Goal: Task Accomplishment & Management: Manage account settings

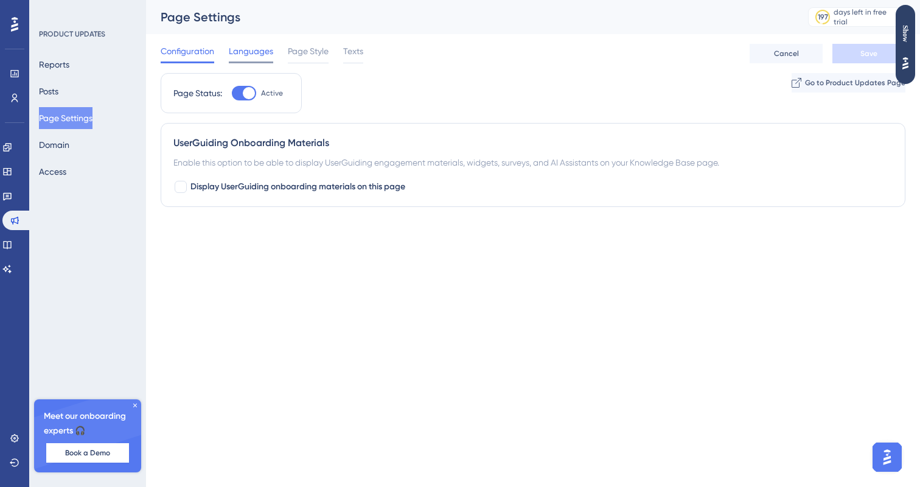
click at [265, 54] on span "Languages" at bounding box center [251, 51] width 44 height 15
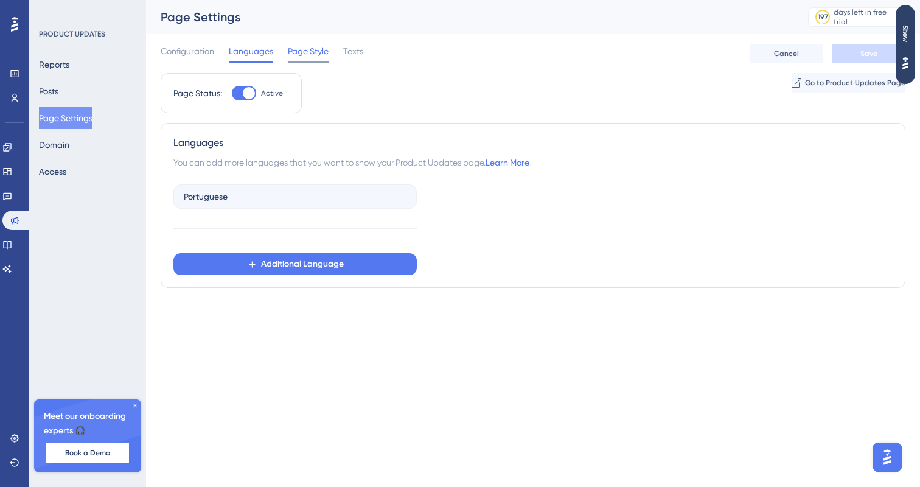
click at [288, 46] on span "Page Style" at bounding box center [308, 51] width 41 height 15
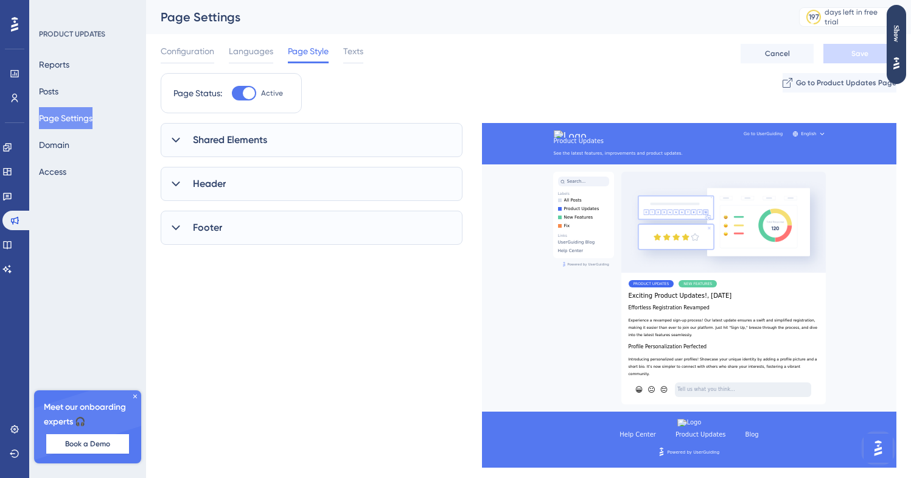
click at [279, 131] on div "Shared Elements" at bounding box center [312, 140] width 302 height 34
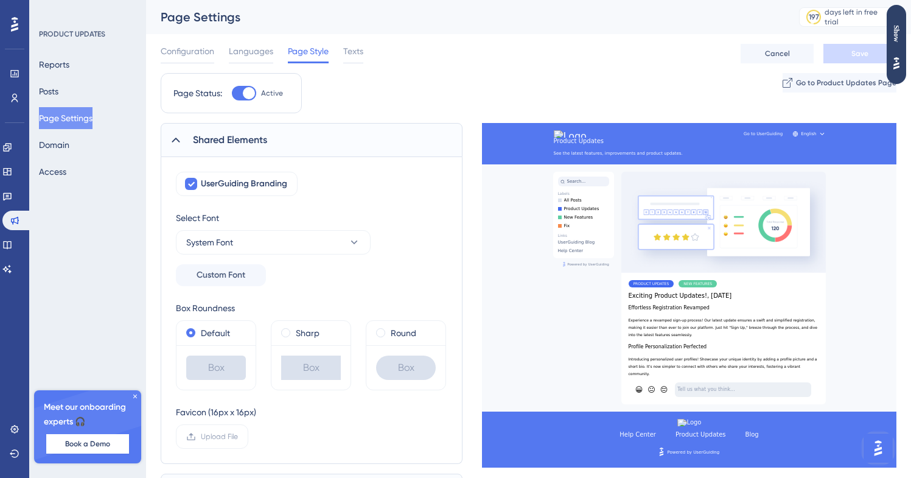
click at [279, 131] on div "Shared Elements" at bounding box center [312, 140] width 302 height 34
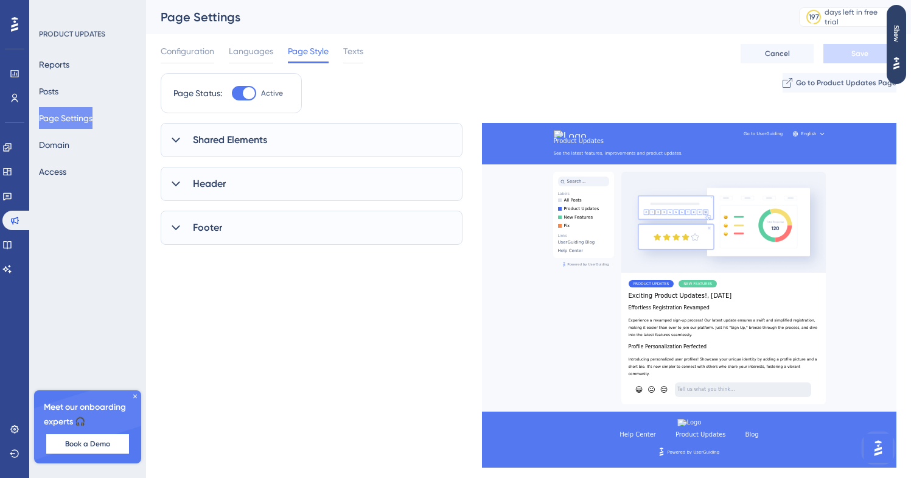
click at [270, 240] on div "Footer" at bounding box center [312, 228] width 302 height 34
click at [266, 267] on span "Show the Logo in Footer" at bounding box center [239, 266] width 93 height 15
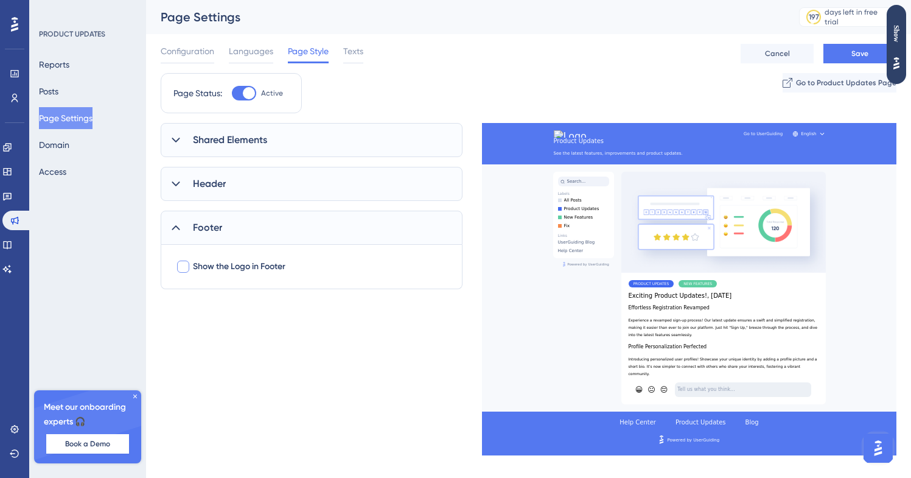
click at [266, 267] on span "Show the Logo in Footer" at bounding box center [239, 266] width 93 height 15
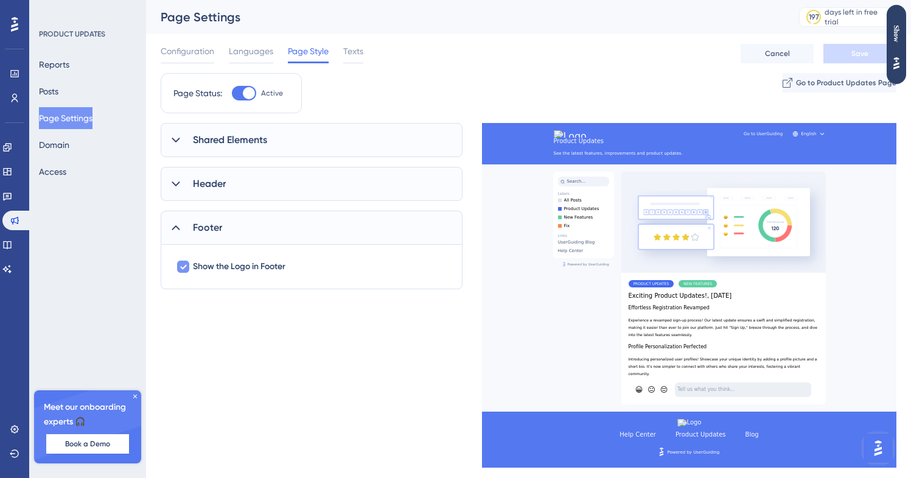
click at [266, 267] on span "Show the Logo in Footer" at bounding box center [239, 266] width 93 height 15
checkbox input "false"
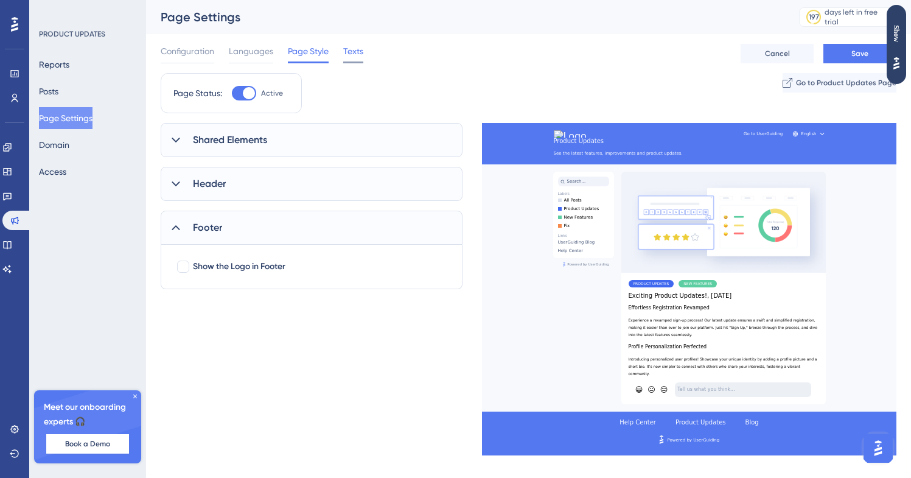
click at [354, 54] on span "Texts" at bounding box center [353, 51] width 20 height 15
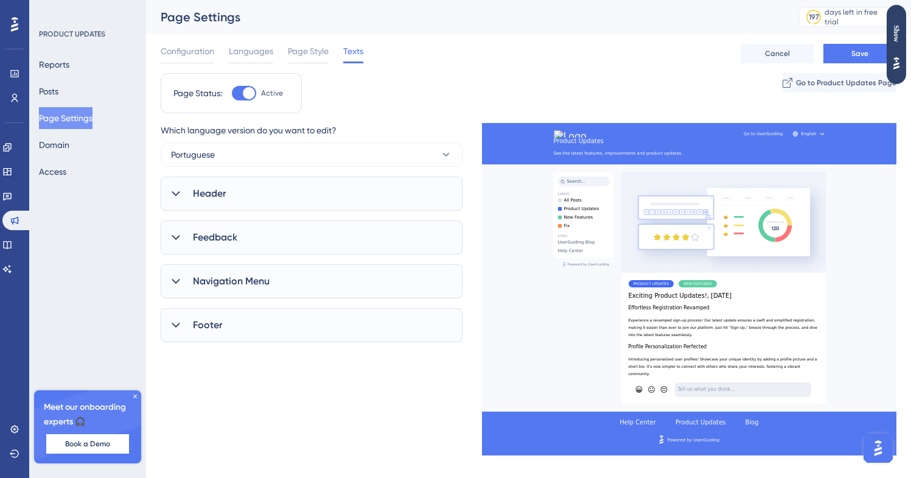
click at [305, 319] on div "Footer" at bounding box center [312, 325] width 302 height 34
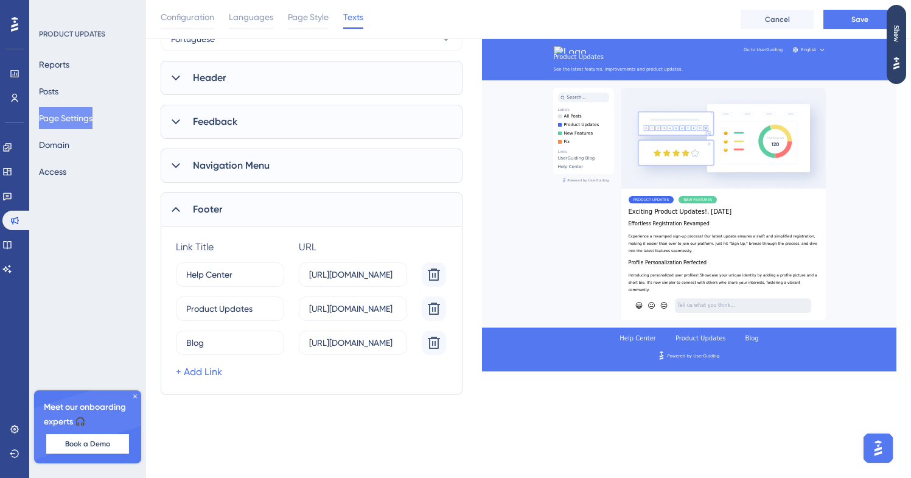
scroll to position [121, 0]
click at [239, 262] on label "Help Center 4" at bounding box center [230, 274] width 108 height 24
click at [239, 267] on input "Help Center" at bounding box center [225, 273] width 79 height 13
click at [239, 262] on label "Help Center 4" at bounding box center [230, 274] width 108 height 24
click at [239, 267] on input "Help Center" at bounding box center [225, 273] width 79 height 13
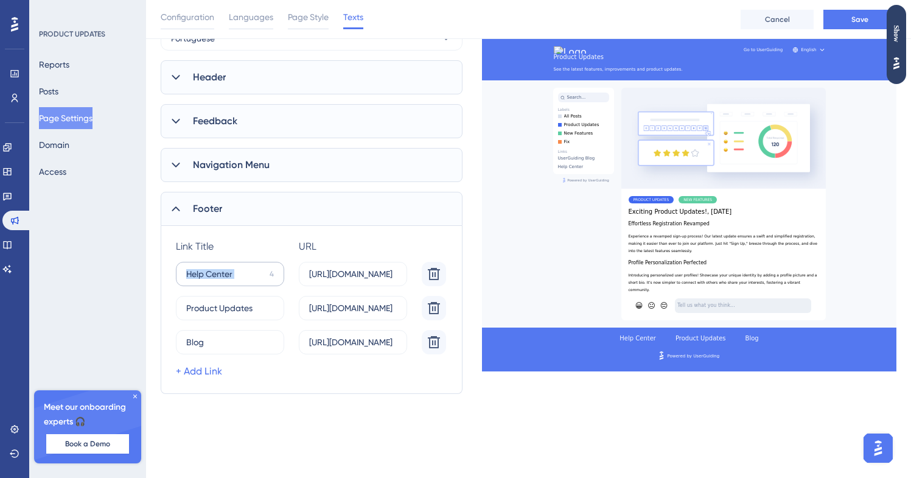
click at [239, 262] on label "Help Center 4" at bounding box center [230, 274] width 108 height 24
click at [239, 267] on input "Help Center" at bounding box center [225, 273] width 79 height 13
click at [226, 278] on input "Help Center" at bounding box center [225, 273] width 79 height 13
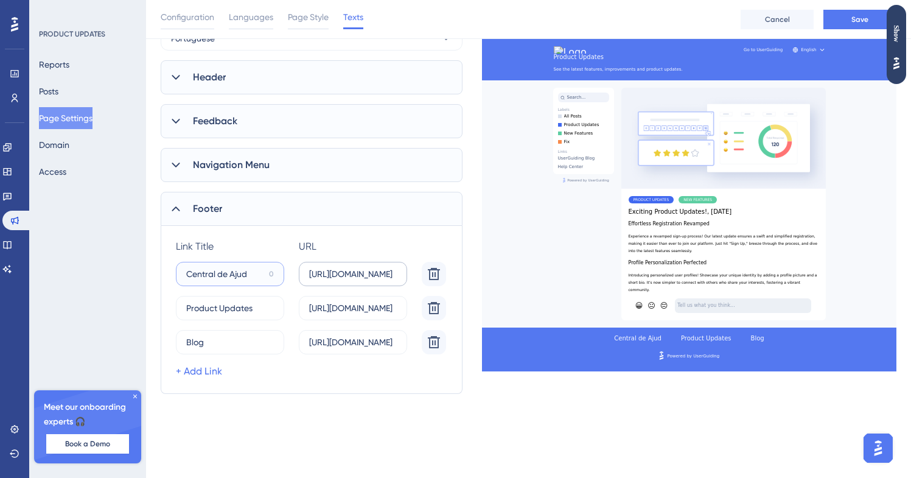
type input "Central de Ajud"
click at [332, 276] on input "[URL][DOMAIN_NAME]" at bounding box center [353, 273] width 88 height 13
click at [357, 276] on input "[URL][DOMAIN_NAME]" at bounding box center [353, 273] width 88 height 13
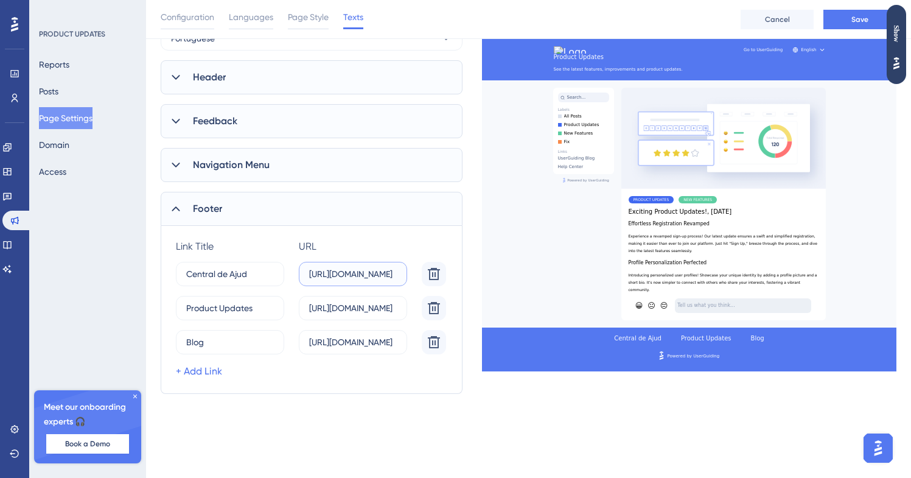
click at [371, 276] on input "[URL][DOMAIN_NAME]" at bounding box center [353, 273] width 88 height 13
click at [384, 272] on input "[URL][DOMAIN_NAME]" at bounding box center [353, 273] width 88 height 13
drag, startPoint x: 380, startPoint y: 272, endPoint x: 424, endPoint y: 271, distance: 44.5
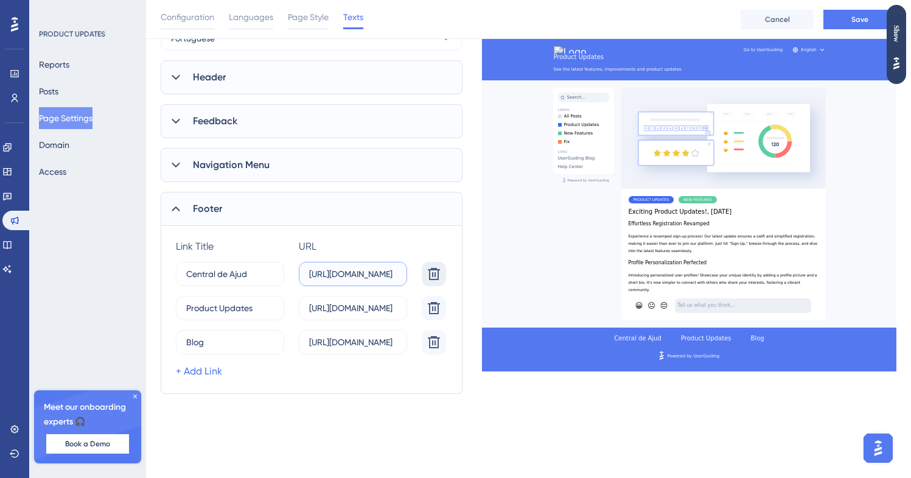
click at [424, 272] on div "Central de Ajud 0 [URL][DOMAIN_NAME]" at bounding box center [313, 274] width 275 height 24
type input "[URL][DOMAIN_NAME]"
drag, startPoint x: 376, startPoint y: 281, endPoint x: 278, endPoint y: 281, distance: 98.0
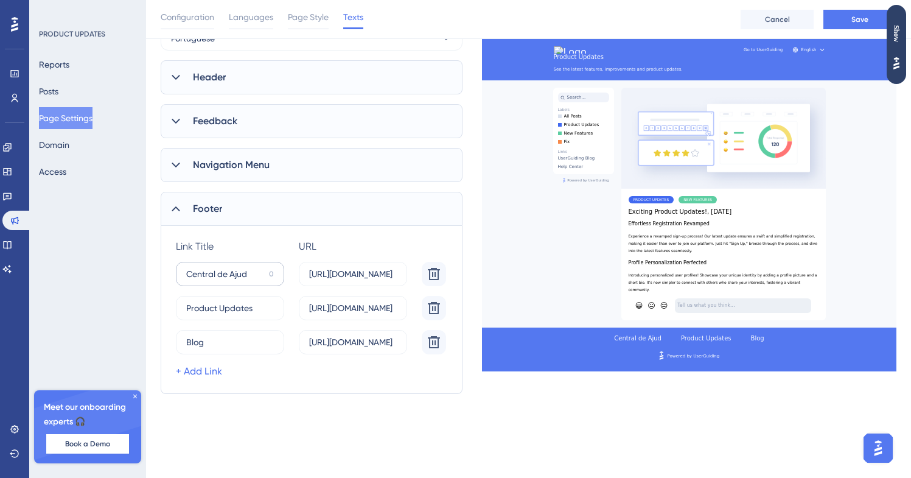
click at [278, 281] on div "Central de Ajud 0 [URL][DOMAIN_NAME]" at bounding box center [313, 274] width 275 height 24
click at [324, 319] on label "[URL][DOMAIN_NAME]" at bounding box center [353, 308] width 108 height 24
click at [324, 315] on input "[URL][DOMAIN_NAME]" at bounding box center [353, 307] width 88 height 13
click at [324, 319] on label "[URL][DOMAIN_NAME]" at bounding box center [353, 308] width 108 height 24
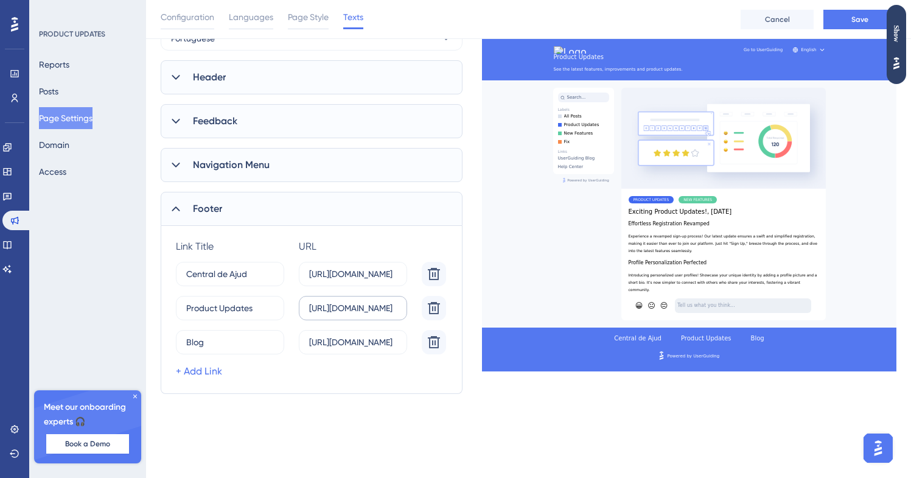
click at [324, 315] on input "[URL][DOMAIN_NAME]" at bounding box center [353, 307] width 88 height 13
click at [262, 309] on input "Product Updates" at bounding box center [225, 307] width 78 height 13
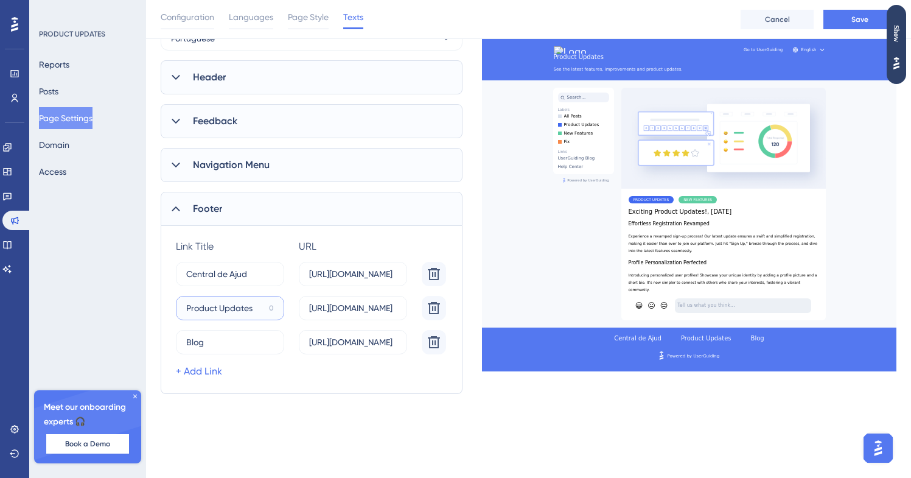
type input "A"
type input "Novidades"
type input "Atualizaç"
type input "Novidades"
click at [342, 310] on input "[URL][DOMAIN_NAME]" at bounding box center [353, 307] width 88 height 13
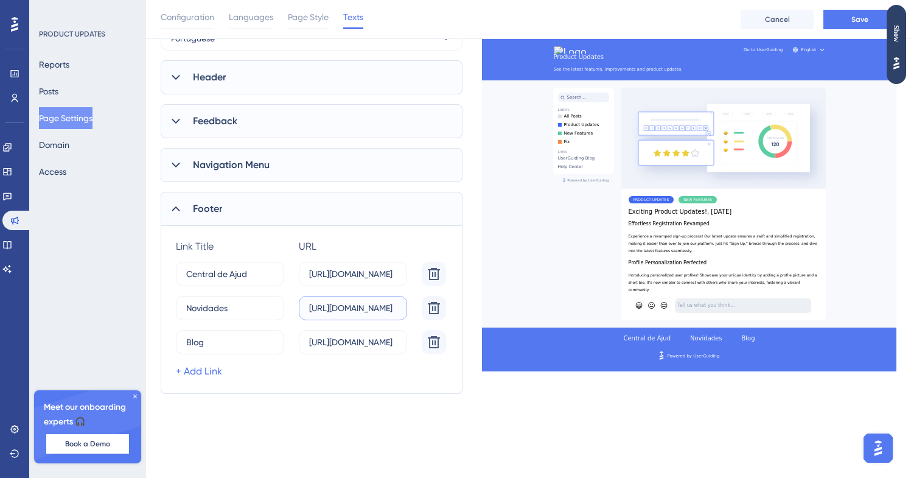
click at [342, 310] on input "[URL][DOMAIN_NAME]" at bounding box center [353, 307] width 88 height 13
click at [354, 309] on input "[URL][DOMAIN_NAME]" at bounding box center [353, 307] width 88 height 13
drag, startPoint x: 373, startPoint y: 307, endPoint x: 429, endPoint y: 307, distance: 55.4
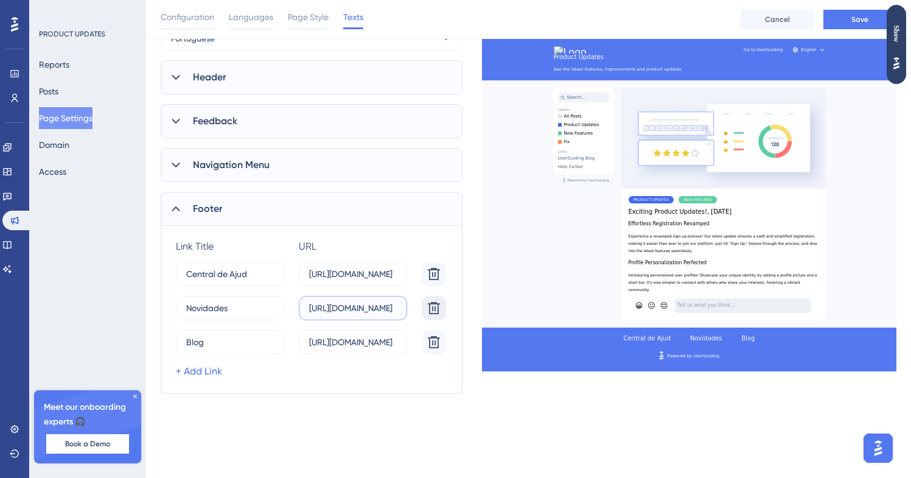
click at [429, 307] on div "Novidades 6 [URL][DOMAIN_NAME]" at bounding box center [313, 308] width 275 height 24
click at [378, 306] on input "[URL][DOMAIN_NAME]" at bounding box center [353, 307] width 88 height 13
drag, startPoint x: 326, startPoint y: 310, endPoint x: 463, endPoint y: 307, distance: 137.0
click at [463, 307] on div "Which language version do you want to edit? Portuguese Header Page Title Produc…" at bounding box center [529, 200] width 736 height 387
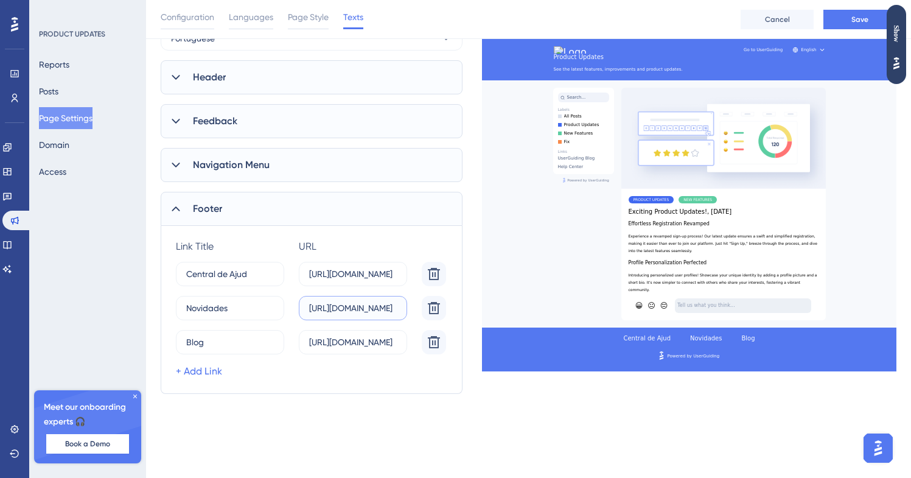
drag, startPoint x: 335, startPoint y: 306, endPoint x: 287, endPoint y: 306, distance: 48.7
click at [287, 306] on div "Novidades 6 [URL][DOMAIN_NAME]" at bounding box center [313, 308] width 275 height 24
click at [343, 313] on input "[URL][DOMAIN_NAME]" at bounding box center [353, 307] width 88 height 13
click at [356, 311] on input "[URL][DOMAIN_NAME]" at bounding box center [353, 307] width 88 height 13
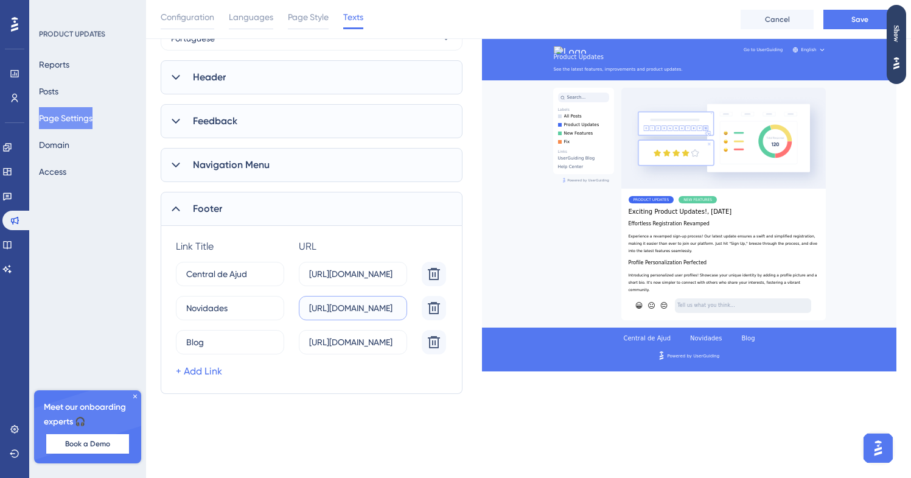
click at [356, 311] on input "[URL][DOMAIN_NAME]" at bounding box center [353, 307] width 88 height 13
type input "[URL][DOMAIN_NAME]"
click at [258, 346] on input "Blog" at bounding box center [225, 341] width 78 height 13
click at [360, 353] on label "[URL][DOMAIN_NAME]" at bounding box center [353, 342] width 108 height 24
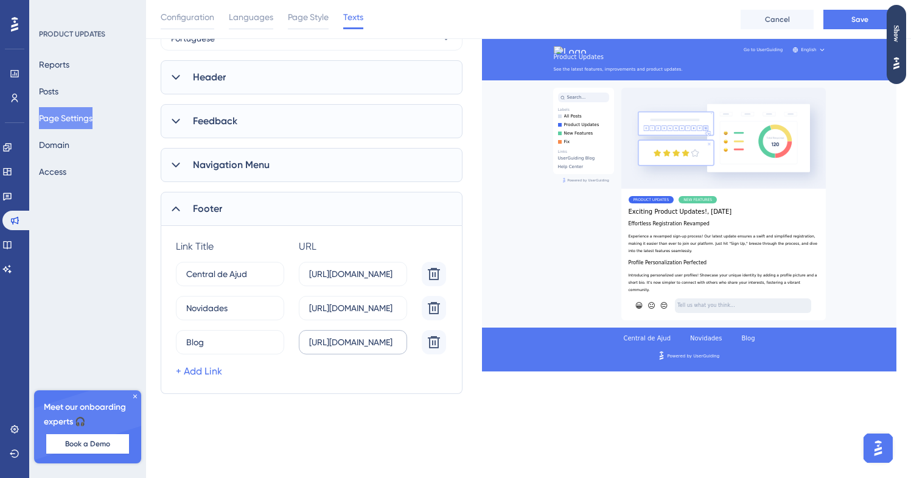
click at [360, 349] on input "[URL][DOMAIN_NAME]" at bounding box center [353, 341] width 88 height 13
click at [361, 343] on input "[URL][DOMAIN_NAME]" at bounding box center [353, 341] width 88 height 13
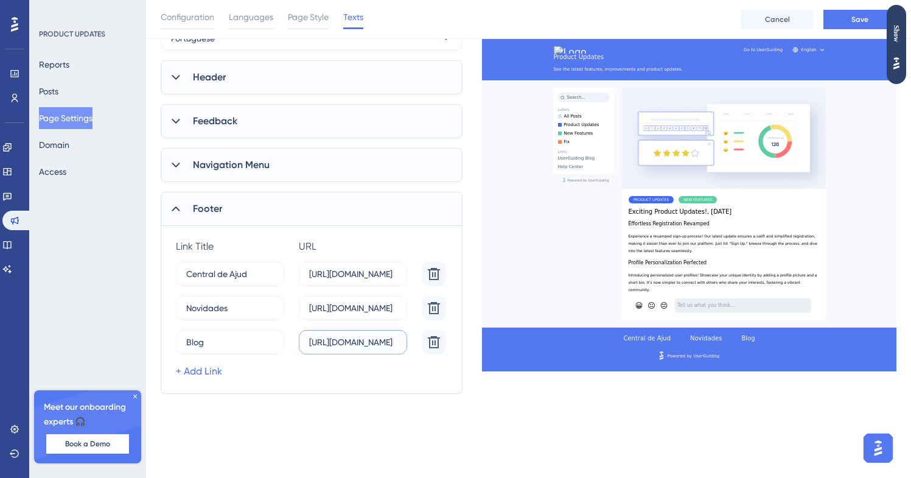
click at [356, 345] on input "[URL][DOMAIN_NAME]" at bounding box center [353, 341] width 88 height 13
drag, startPoint x: 323, startPoint y: 344, endPoint x: 237, endPoint y: 339, distance: 85.4
click at [237, 339] on div "Blog 11 [URL][DOMAIN_NAME]" at bounding box center [313, 342] width 275 height 24
click at [315, 343] on input "[URL][DOMAIN_NAME]" at bounding box center [353, 341] width 88 height 13
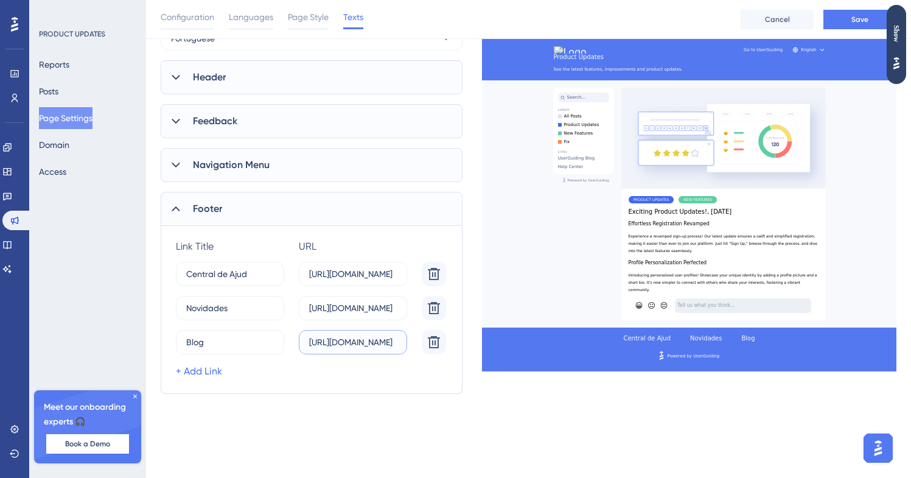
scroll to position [0, 35]
drag, startPoint x: 342, startPoint y: 342, endPoint x: 466, endPoint y: 340, distance: 123.6
click at [466, 340] on div "Which language version do you want to edit? Portuguese Header Page Title Produc…" at bounding box center [529, 200] width 736 height 387
type input "[URL][DOMAIN_NAME]"
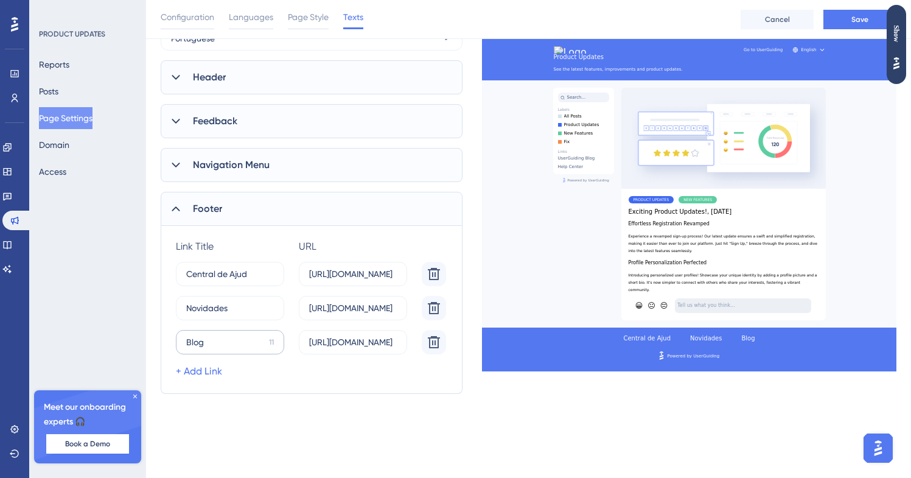
click at [270, 342] on div "11" at bounding box center [271, 342] width 5 height 10
click at [264, 342] on input "Blog" at bounding box center [225, 341] width 78 height 13
click at [287, 387] on div "[PERSON_NAME] URL Delete Central de Ajud 0 [URL][DOMAIN_NAME] Novidades 6 [URL]…" at bounding box center [312, 310] width 302 height 168
click at [286, 166] on div "Navigation Menu" at bounding box center [312, 165] width 302 height 34
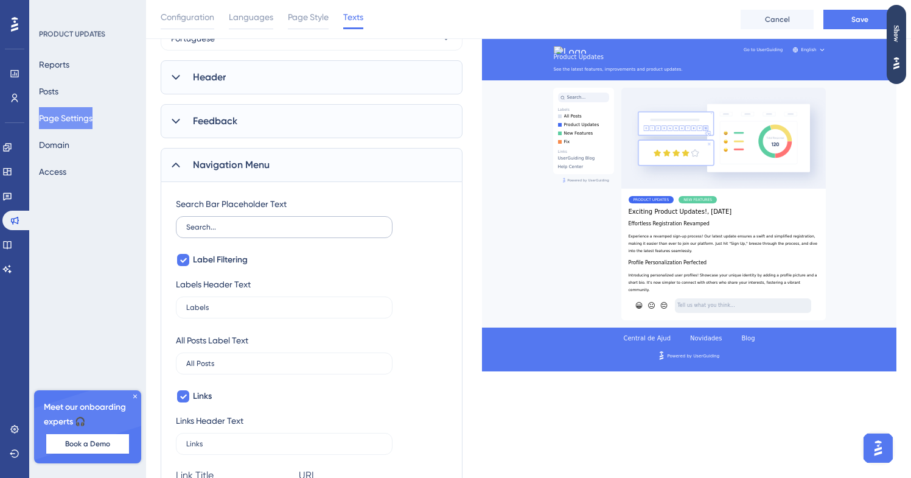
click at [300, 232] on label "Search..." at bounding box center [284, 227] width 217 height 22
click at [300, 231] on input "Search..." at bounding box center [284, 227] width 196 height 9
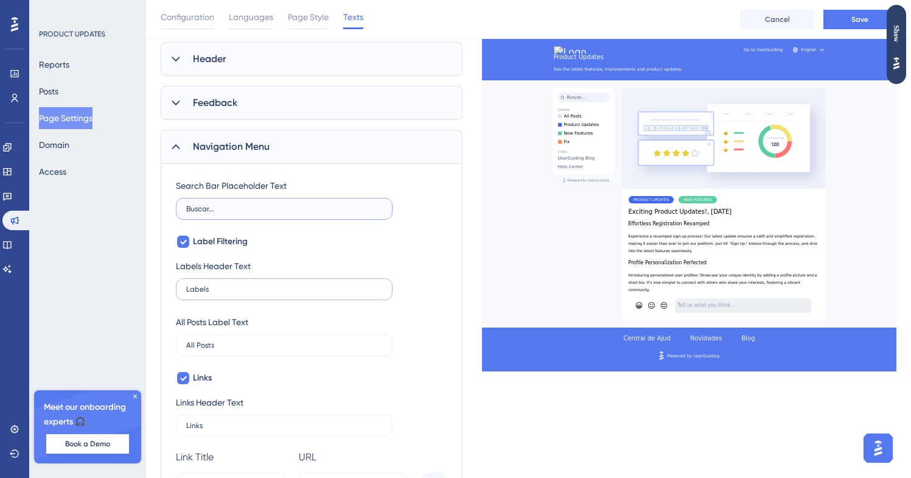
type input "Buscar..."
click at [281, 289] on input "Labels" at bounding box center [284, 289] width 196 height 9
type input "Categorias"
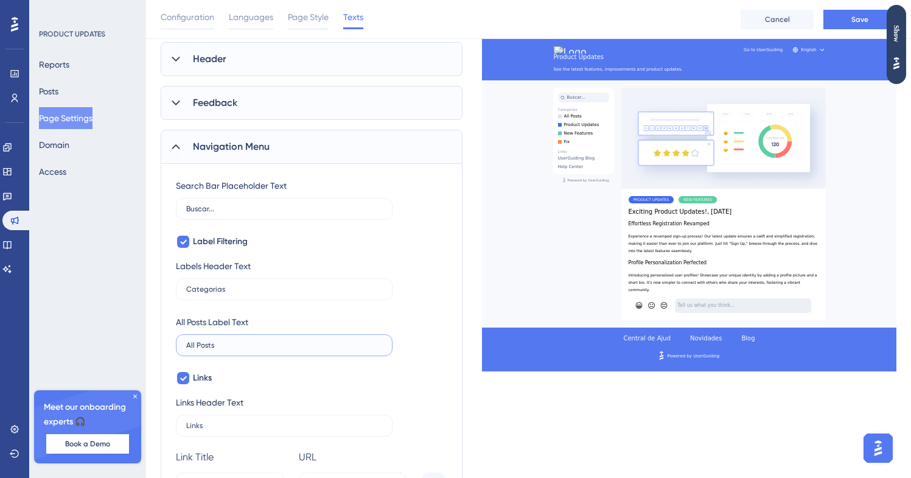
click at [251, 343] on input "All Posts" at bounding box center [284, 345] width 196 height 9
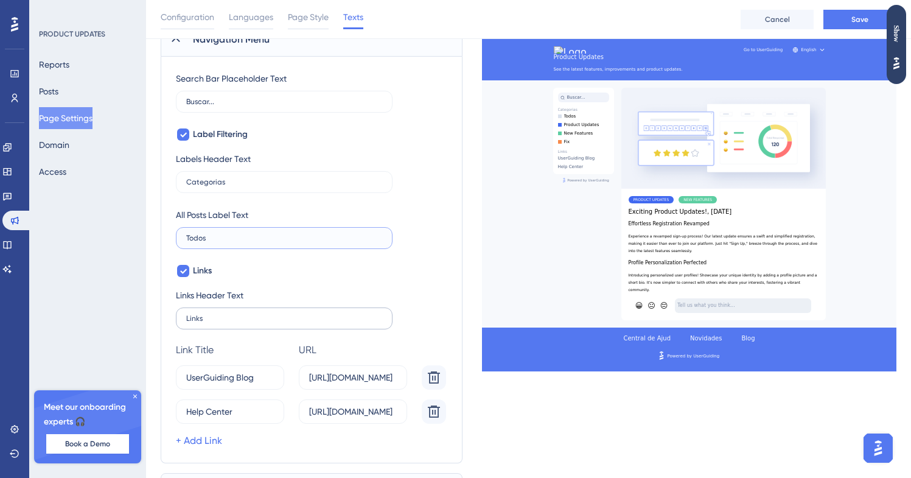
scroll to position [248, 0]
type input "Todos"
click at [242, 316] on input "Links" at bounding box center [284, 317] width 196 height 9
type input "as"
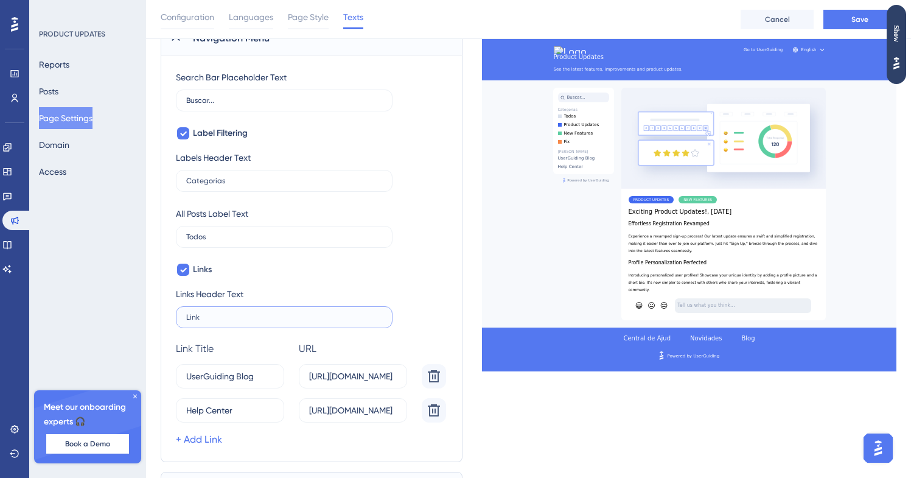
type input "Links"
click at [244, 379] on input "UserGuiding Blog" at bounding box center [224, 376] width 77 height 13
type input "Blog da Manybot"
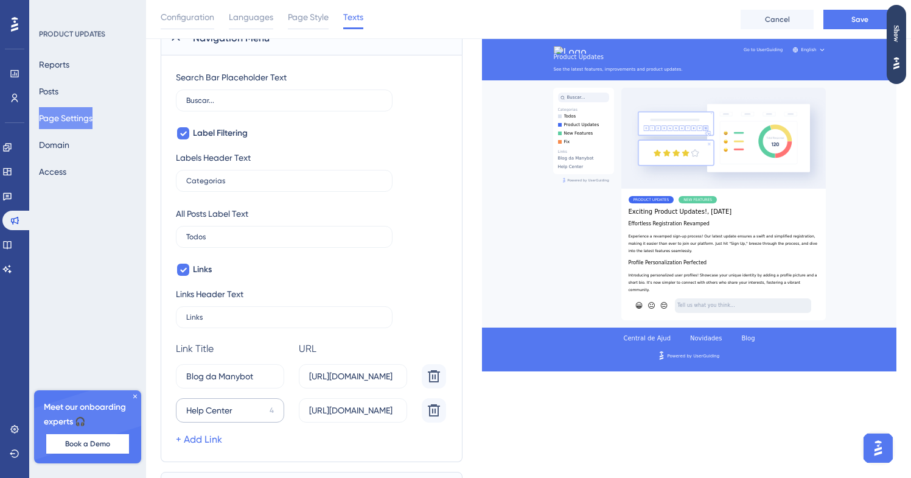
click at [245, 418] on label "Help Center 4" at bounding box center [230, 410] width 108 height 24
click at [245, 417] on input "Help Center" at bounding box center [225, 410] width 79 height 13
click at [245, 418] on label "Help Center 4" at bounding box center [230, 410] width 108 height 24
click at [245, 417] on input "Help Center" at bounding box center [225, 410] width 79 height 13
click at [245, 418] on label "Help Center 4" at bounding box center [230, 410] width 108 height 24
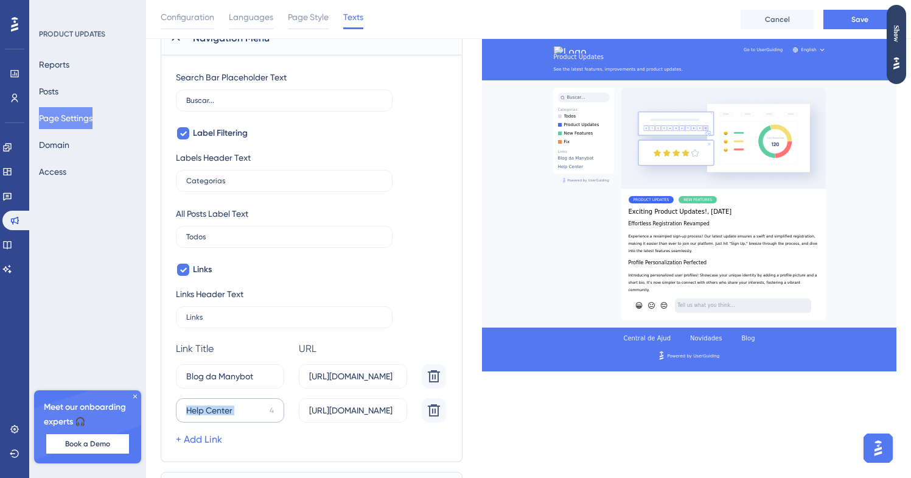
click at [245, 417] on input "Help Center" at bounding box center [225, 410] width 79 height 13
click at [233, 405] on input "Help Center" at bounding box center [225, 410] width 79 height 13
type input "Central de Ajud"
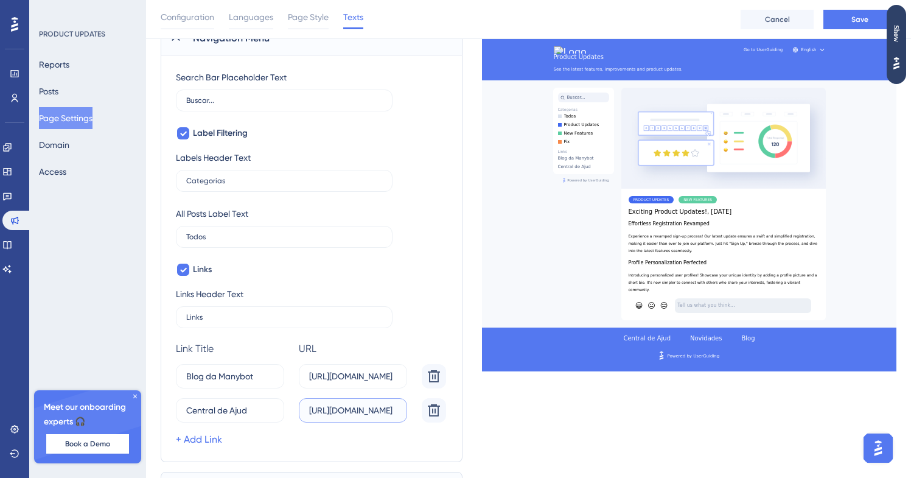
click at [359, 413] on input "[URL][DOMAIN_NAME]" at bounding box center [353, 410] width 88 height 13
drag, startPoint x: 359, startPoint y: 410, endPoint x: 407, endPoint y: 412, distance: 48.1
click at [407, 412] on label "[URL][DOMAIN_NAME]" at bounding box center [353, 410] width 108 height 24
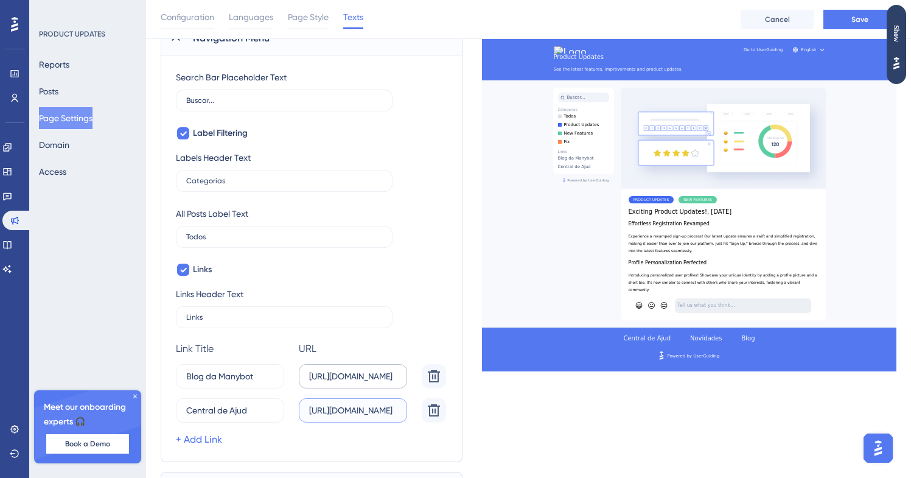
type input "[URL][DOMAIN_NAME]"
click at [354, 379] on input "[URL][DOMAIN_NAME]" at bounding box center [353, 376] width 88 height 13
drag, startPoint x: 342, startPoint y: 376, endPoint x: 480, endPoint y: 374, distance: 137.6
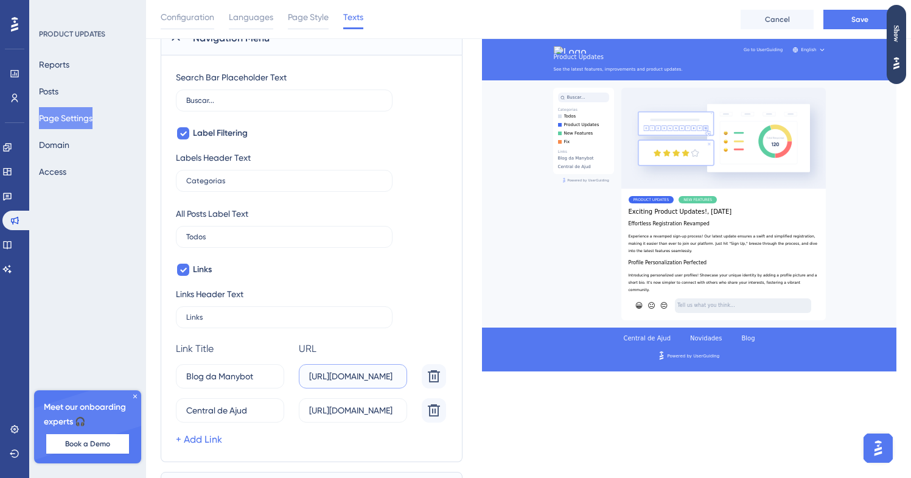
click at [480, 375] on div "Which language version do you want to edit? Portuguese Header Page Title Produc…" at bounding box center [529, 277] width 736 height 794
type input "[URL][DOMAIN_NAME]"
click at [309, 441] on div "+ Add Link" at bounding box center [313, 439] width 275 height 15
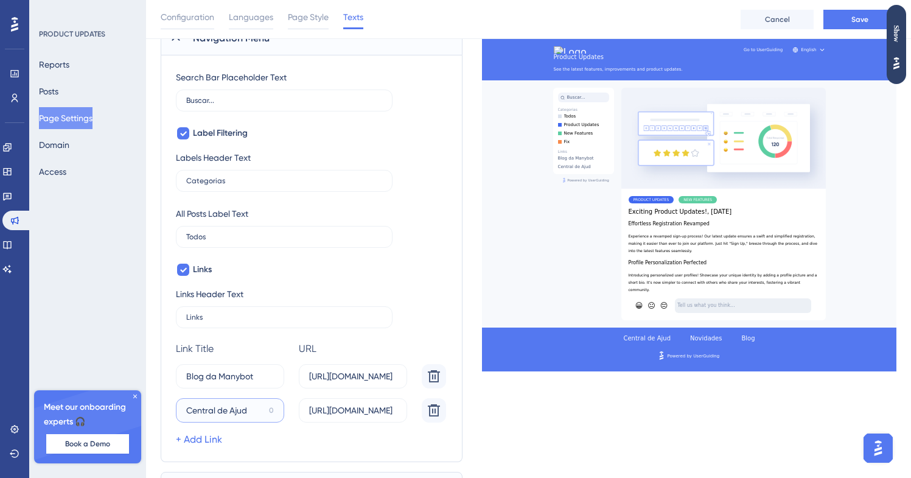
click at [229, 412] on input "Central de Ajud" at bounding box center [225, 410] width 78 height 13
drag, startPoint x: 229, startPoint y: 412, endPoint x: 278, endPoint y: 412, distance: 49.3
click at [279, 412] on label "Central de Ajud 0" at bounding box center [230, 410] width 108 height 24
click at [264, 412] on input "Central de Ajud" at bounding box center [225, 410] width 78 height 13
click at [254, 412] on input "Central de Ajud" at bounding box center [225, 410] width 78 height 13
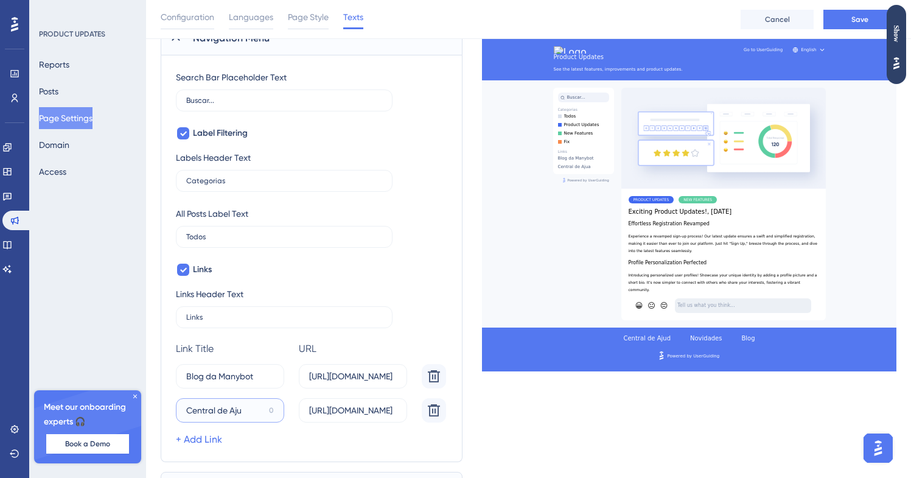
type input "Central de Ajud"
click at [198, 439] on link "+ Add Link" at bounding box center [199, 439] width 46 height 15
click at [235, 444] on input "15" at bounding box center [224, 444] width 76 height 13
click at [219, 448] on input "Central de Ajud" at bounding box center [225, 444] width 78 height 13
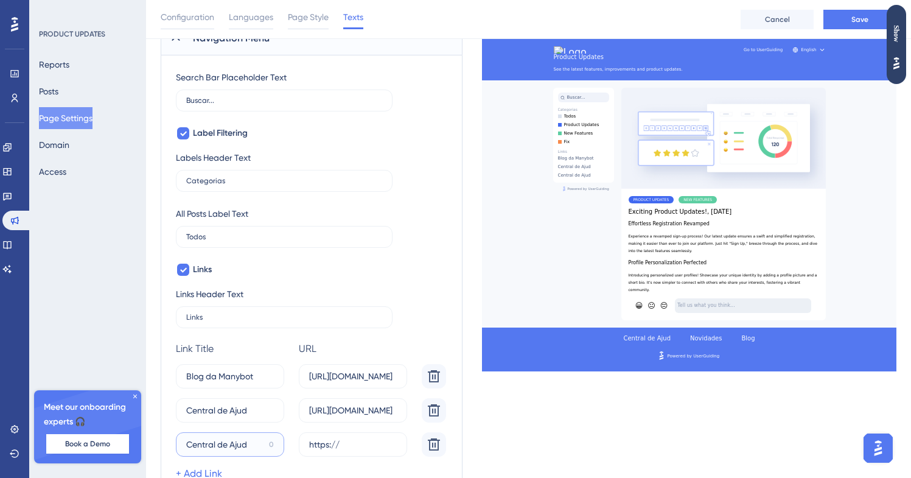
click at [219, 448] on input "Central de Ajud" at bounding box center [225, 444] width 78 height 13
type input "Central de Ajud"
click at [228, 417] on label "Central de Ajud 0" at bounding box center [230, 410] width 108 height 24
click at [228, 417] on input "Central de Ajud" at bounding box center [225, 410] width 78 height 13
click at [228, 409] on input "Central de Ajud" at bounding box center [225, 410] width 78 height 13
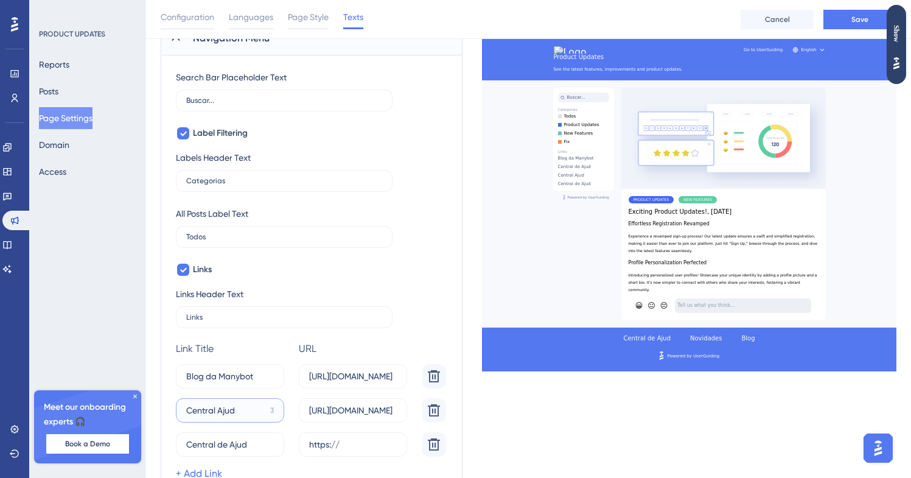
click at [237, 412] on input "Central Ajud" at bounding box center [225, 410] width 79 height 13
type input "Central Ajuda"
click at [247, 448] on input "Central de Ajud" at bounding box center [225, 444] width 78 height 13
click at [427, 384] on icon at bounding box center [434, 376] width 15 height 15
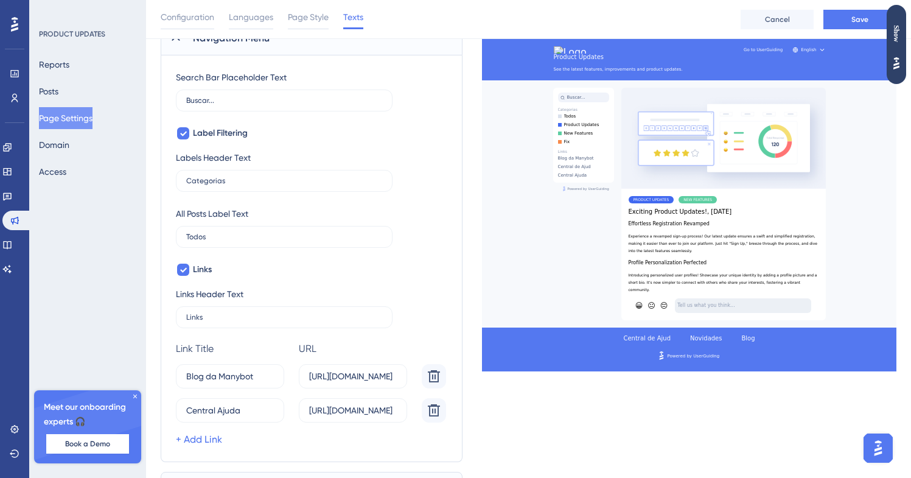
click at [326, 433] on div "+ Add Link" at bounding box center [313, 439] width 275 height 15
click at [207, 443] on link "+ Add Link" at bounding box center [199, 439] width 46 height 15
click at [447, 442] on div "15 https://" at bounding box center [313, 444] width 275 height 24
click at [441, 388] on button at bounding box center [434, 376] width 24 height 24
click at [213, 440] on link "+ Add Link" at bounding box center [199, 439] width 46 height 15
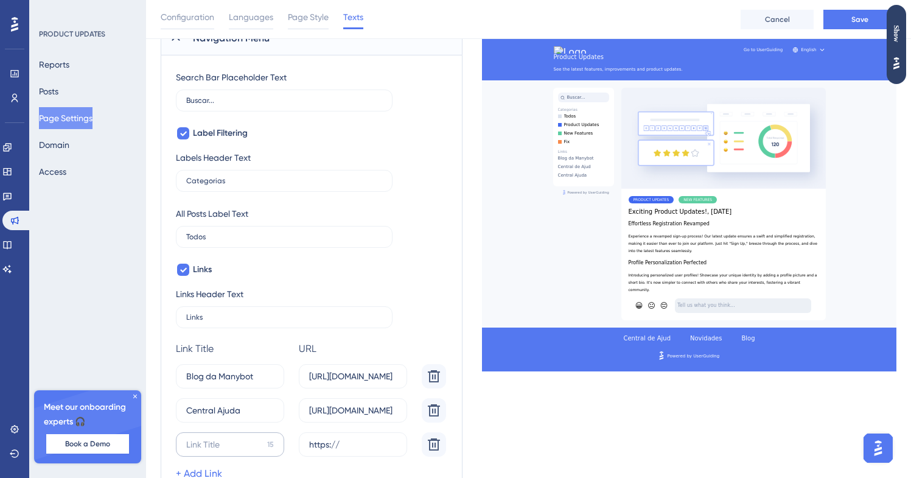
click at [213, 436] on label "15" at bounding box center [230, 444] width 108 height 24
click at [213, 438] on input "15" at bounding box center [224, 444] width 76 height 13
click at [212, 441] on input "15" at bounding box center [224, 444] width 76 height 13
click at [435, 382] on icon at bounding box center [434, 376] width 12 height 12
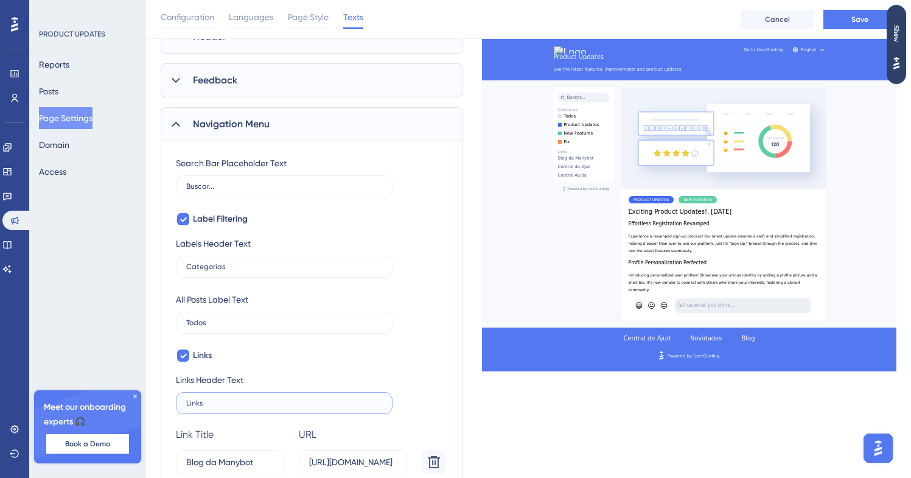
click at [279, 402] on input "Links" at bounding box center [284, 403] width 196 height 9
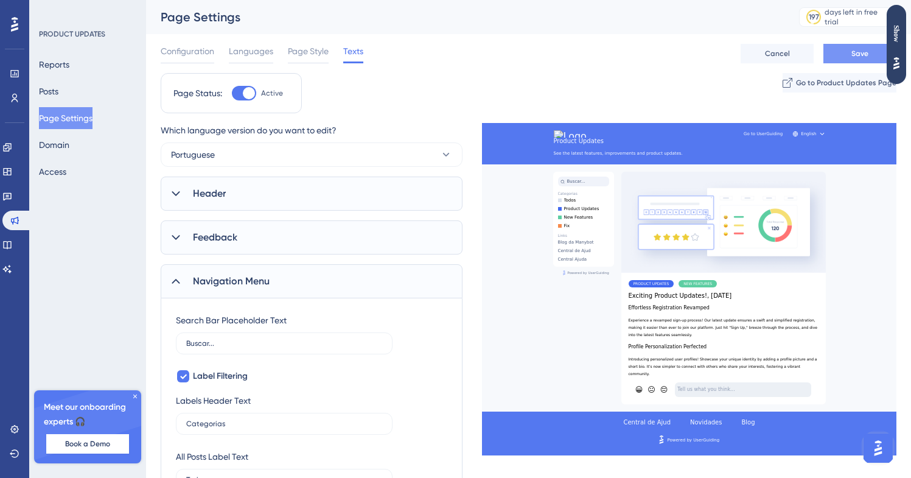
click at [843, 53] on button "Save" at bounding box center [860, 53] width 73 height 19
click at [782, 80] on icon at bounding box center [786, 84] width 8 height 8
click at [252, 194] on div "Header" at bounding box center [312, 194] width 302 height 34
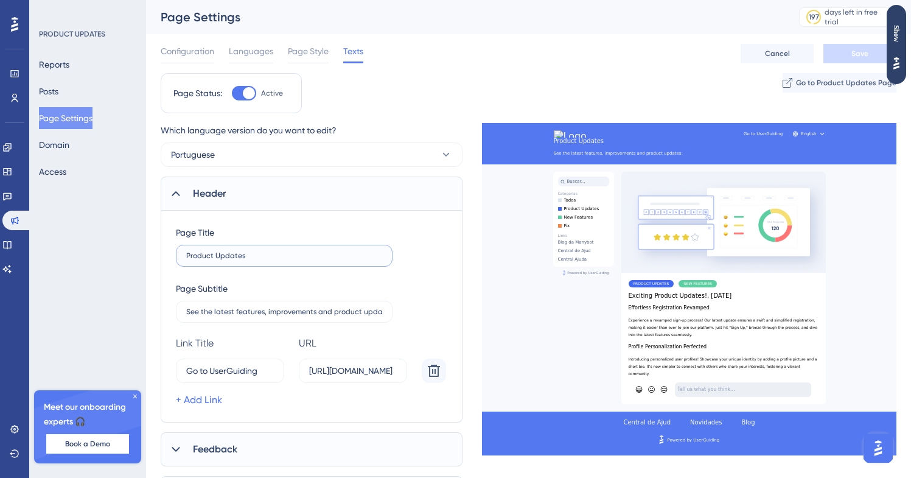
click at [237, 253] on input "Product Updates" at bounding box center [284, 255] width 196 height 9
type input "Novidades"
click at [233, 309] on input "See the latest features, improvements and product updates." at bounding box center [284, 311] width 196 height 9
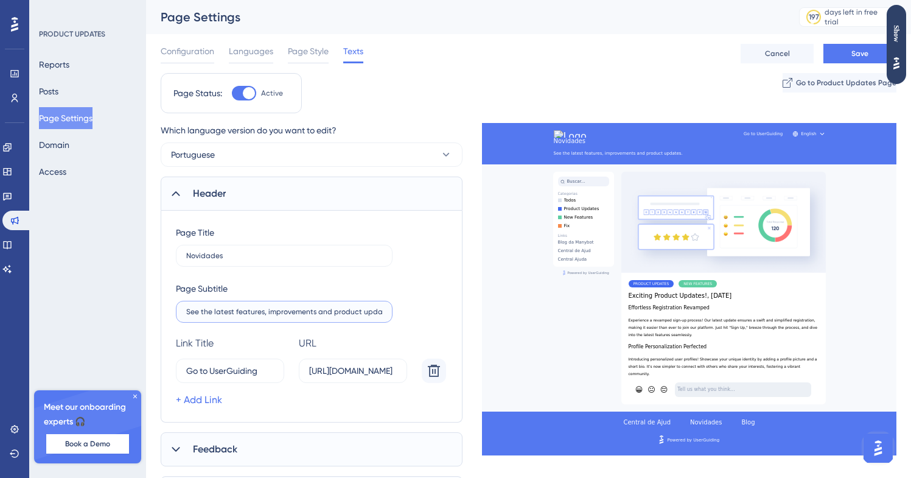
click at [233, 309] on input "See the latest features, improvements and product updates." at bounding box center [284, 311] width 196 height 9
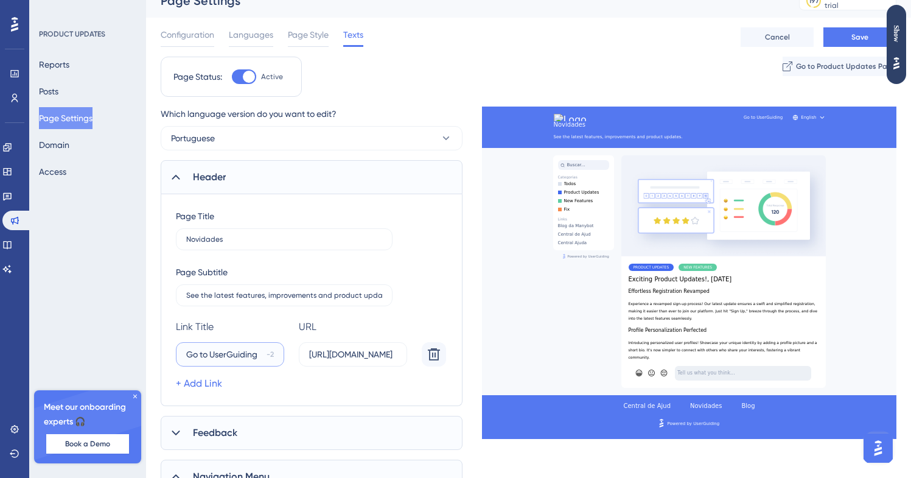
click at [245, 352] on input "Go to UserGuiding" at bounding box center [223, 354] width 75 height 13
type input "Ir para Manybot"
click at [347, 354] on input "[URL][DOMAIN_NAME]" at bounding box center [353, 354] width 88 height 13
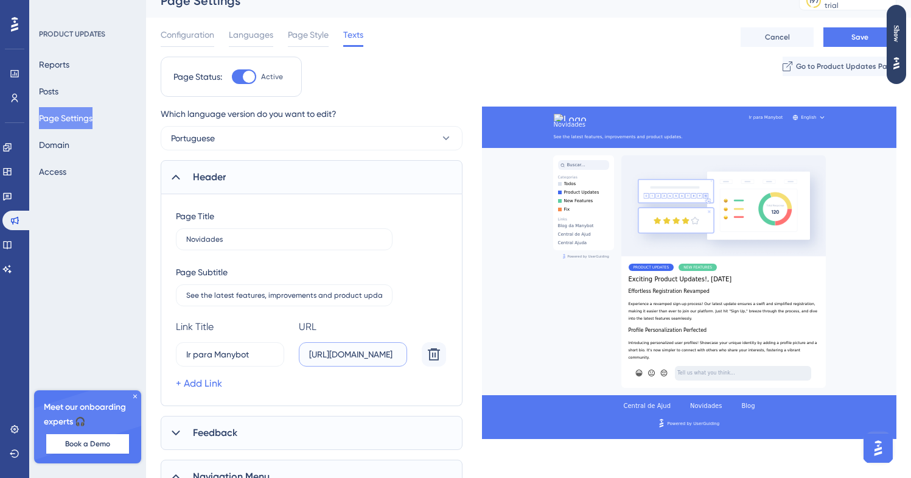
click at [347, 354] on input "[URL][DOMAIN_NAME]" at bounding box center [353, 354] width 88 height 13
drag, startPoint x: 396, startPoint y: 352, endPoint x: 510, endPoint y: 351, distance: 113.9
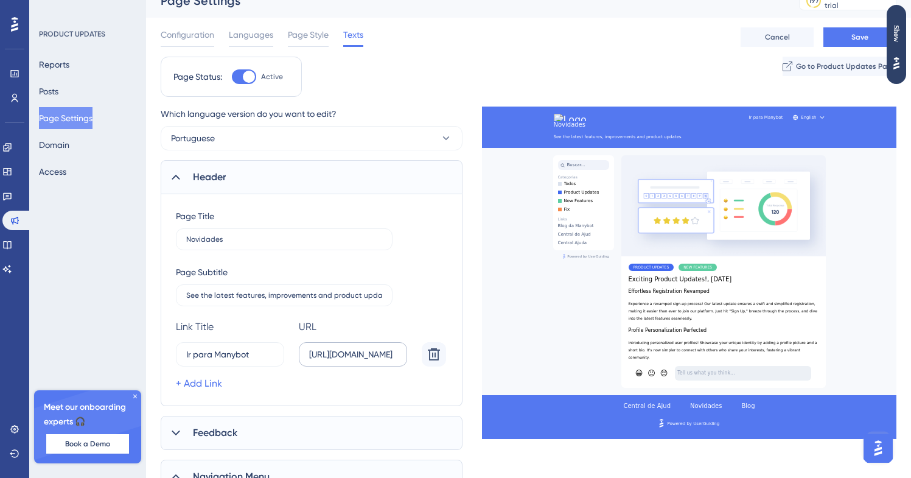
click at [399, 359] on label "[URL][DOMAIN_NAME]" at bounding box center [353, 354] width 108 height 24
click at [397, 359] on input "[URL][DOMAIN_NAME]" at bounding box center [353, 354] width 88 height 13
drag, startPoint x: 393, startPoint y: 357, endPoint x: 380, endPoint y: 354, distance: 13.9
click at [383, 356] on input "[URL][DOMAIN_NAME]" at bounding box center [353, 354] width 88 height 13
click at [380, 354] on input "[URL][DOMAIN_NAME]" at bounding box center [353, 354] width 88 height 13
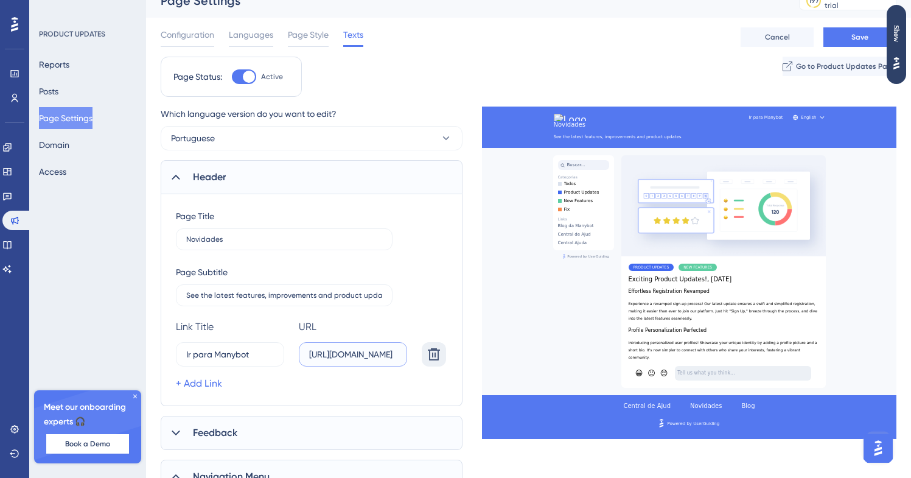
scroll to position [0, 53]
drag, startPoint x: 383, startPoint y: 356, endPoint x: 405, endPoint y: 356, distance: 21.9
click at [409, 356] on div "Ir para Manybot 0 [URL][DOMAIN_NAME]" at bounding box center [313, 354] width 275 height 24
click at [393, 356] on input "[URL][DOMAIN_NAME]" at bounding box center [353, 354] width 88 height 13
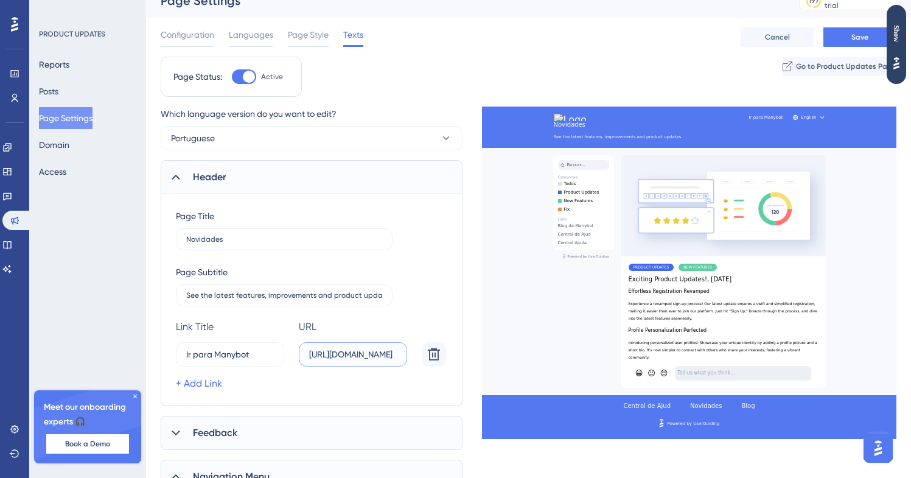
drag, startPoint x: 376, startPoint y: 358, endPoint x: 286, endPoint y: 357, distance: 90.7
click at [286, 357] on div "Ir para Manybot 0 [URL][DOMAIN_NAME]" at bounding box center [313, 354] width 275 height 24
type input "[URL][DOMAIN_NAME]"
click at [317, 380] on div "+ Add Link" at bounding box center [313, 383] width 275 height 15
click at [251, 292] on input "See the latest features, improvements and product updates." at bounding box center [284, 295] width 196 height 9
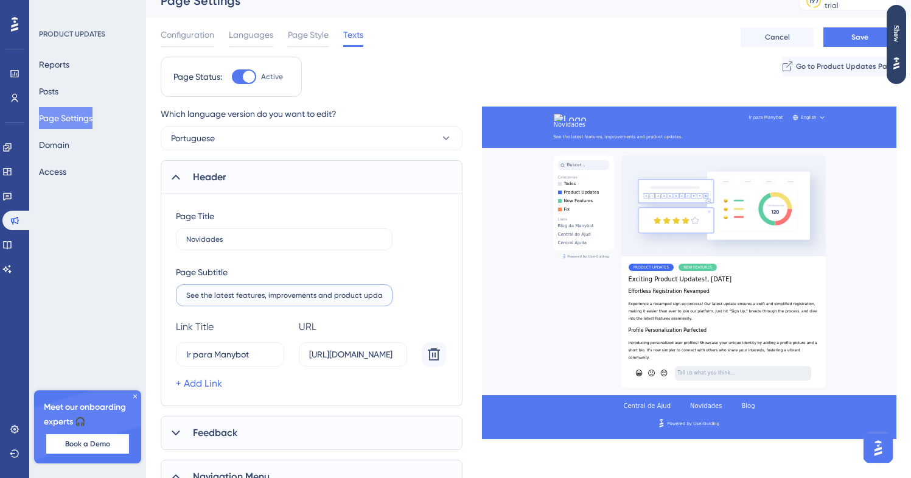
click at [251, 292] on input "See the latest features, improvements and product updates." at bounding box center [284, 295] width 196 height 9
paste input "Veja os últimos recursos, melhorias e atualizações de produto"
type input "Veja os últimos recursos, melhorias e atualizações de produtos."
click at [309, 300] on label "Veja os últimos recursos, melhorias e atualizações de produtos." at bounding box center [284, 295] width 217 height 22
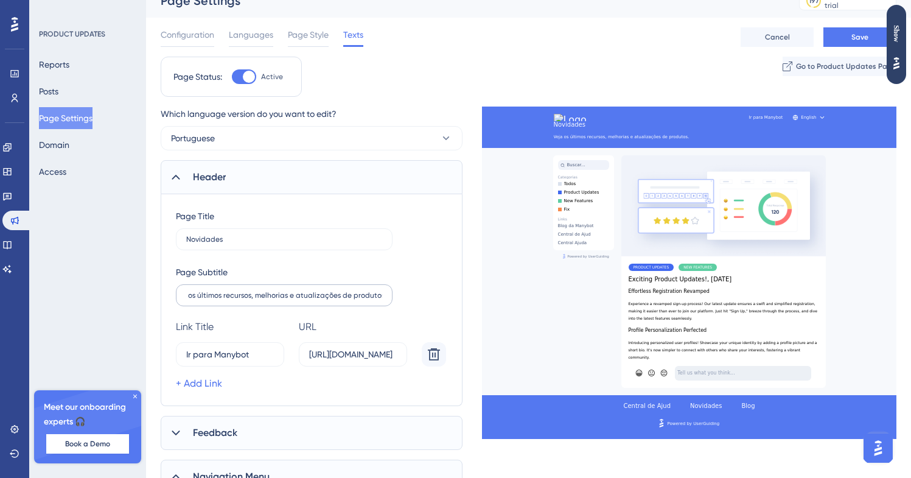
click at [309, 300] on input "Veja os últimos recursos, melhorias e atualizações de produtos." at bounding box center [284, 295] width 196 height 9
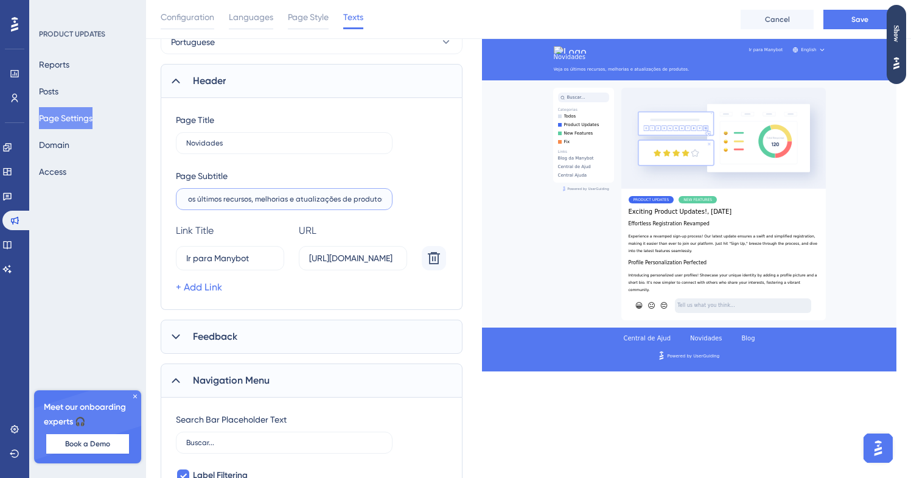
scroll to position [155, 0]
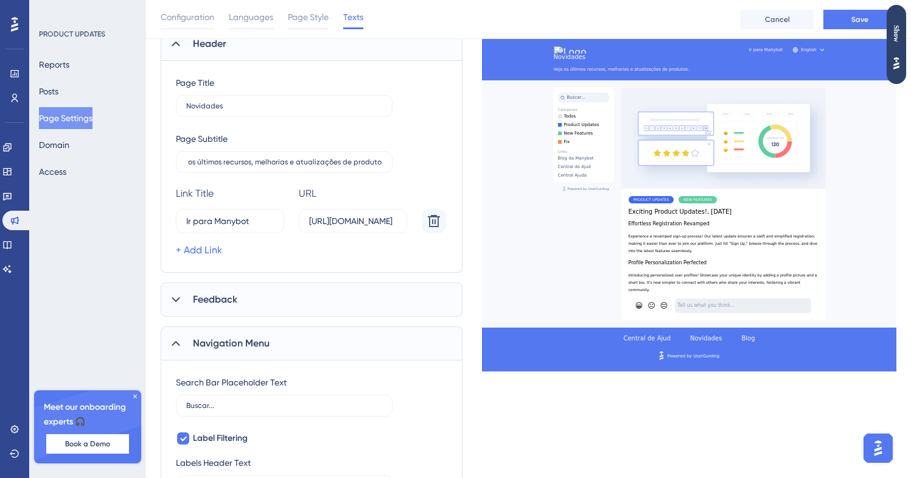
click at [280, 302] on div "Feedback" at bounding box center [312, 299] width 302 height 34
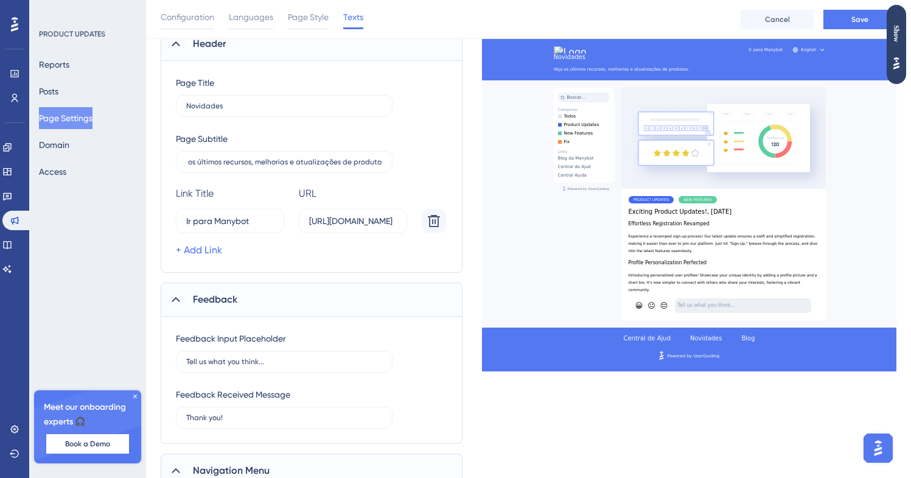
scroll to position [0, 0]
click at [285, 356] on label "Tell us what you think..." at bounding box center [284, 362] width 217 height 22
click at [285, 357] on input "Tell us what you think..." at bounding box center [284, 361] width 196 height 9
click at [285, 356] on label "Tell us what you think..." at bounding box center [284, 362] width 217 height 22
click at [285, 357] on input "Tell us what you think..." at bounding box center [284, 361] width 196 height 9
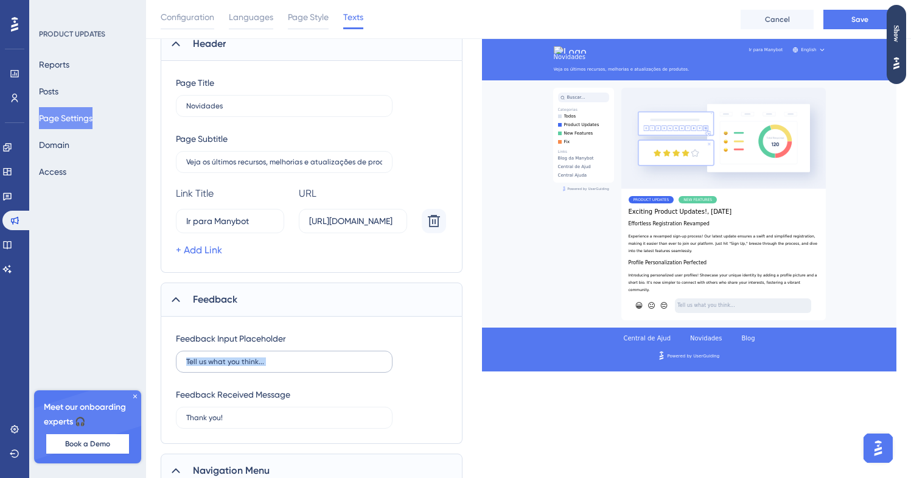
click at [285, 356] on label "Tell us what you think..." at bounding box center [284, 362] width 217 height 22
click at [285, 357] on input "Tell us what you think..." at bounding box center [284, 361] width 196 height 9
click at [283, 409] on label "Thank you!" at bounding box center [284, 418] width 217 height 22
click at [283, 413] on input "Thank you!" at bounding box center [284, 417] width 196 height 9
click at [283, 409] on label "Thank you!" at bounding box center [284, 418] width 217 height 22
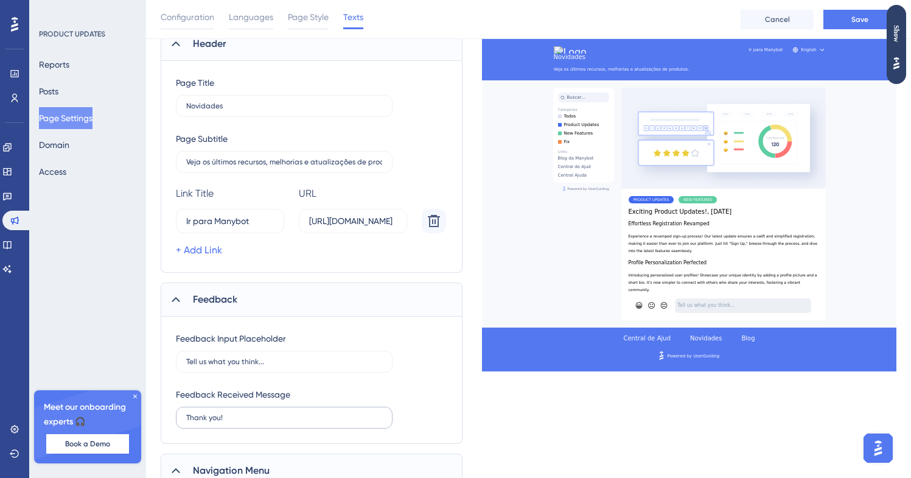
click at [283, 413] on input "Thank you!" at bounding box center [284, 417] width 196 height 9
click at [283, 409] on label "Thank you!" at bounding box center [284, 418] width 217 height 22
click at [283, 413] on input "Thank you!" at bounding box center [284, 417] width 196 height 9
click at [266, 420] on input "Thank you!" at bounding box center [284, 417] width 196 height 9
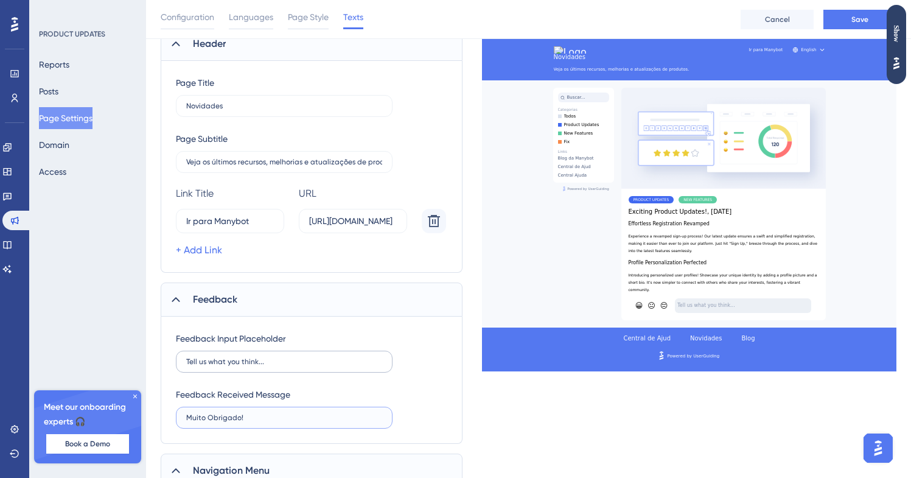
type input "Muito Obrigado!"
click at [227, 367] on label "Tell us what you think..." at bounding box center [284, 362] width 217 height 22
click at [227, 366] on input "Tell us what you think..." at bounding box center [284, 361] width 196 height 9
click at [227, 367] on label "Tell us what you think..." at bounding box center [284, 362] width 217 height 22
click at [227, 366] on input "Tell us what you think..." at bounding box center [284, 361] width 196 height 9
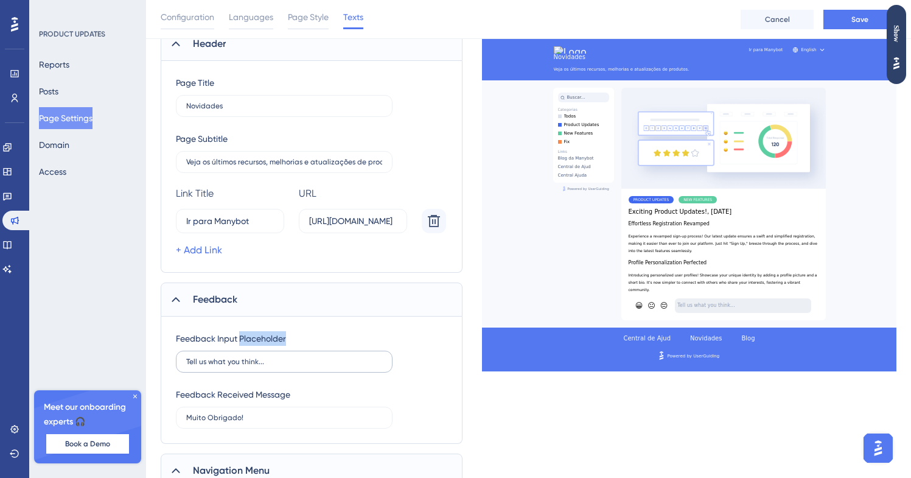
click at [227, 367] on label "Tell us what you think..." at bounding box center [284, 362] width 217 height 22
click at [227, 366] on input "Tell us what you think..." at bounding box center [284, 361] width 196 height 9
click at [240, 359] on input "Tell us what you think..." at bounding box center [284, 361] width 196 height 9
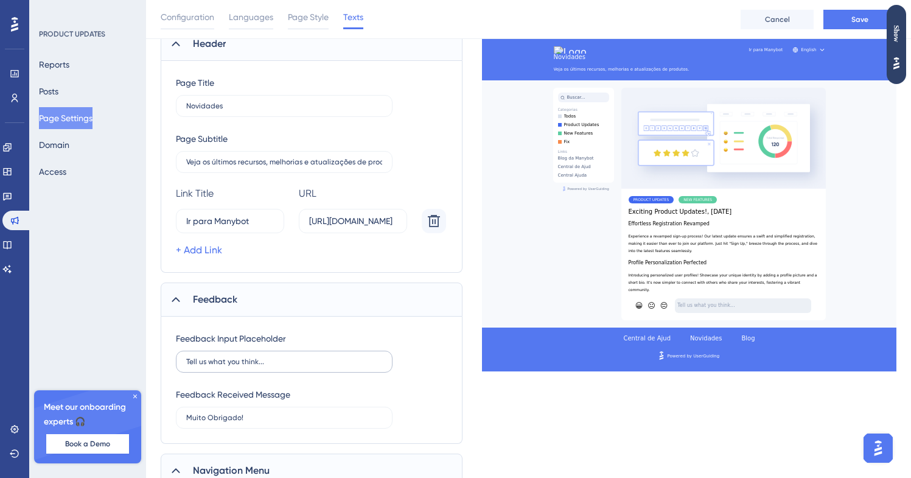
click at [272, 367] on label "Tell us what you think..." at bounding box center [284, 362] width 217 height 22
click at [272, 366] on input "Tell us what you think..." at bounding box center [284, 361] width 196 height 9
paste input "Diga-nos o que você pensa"
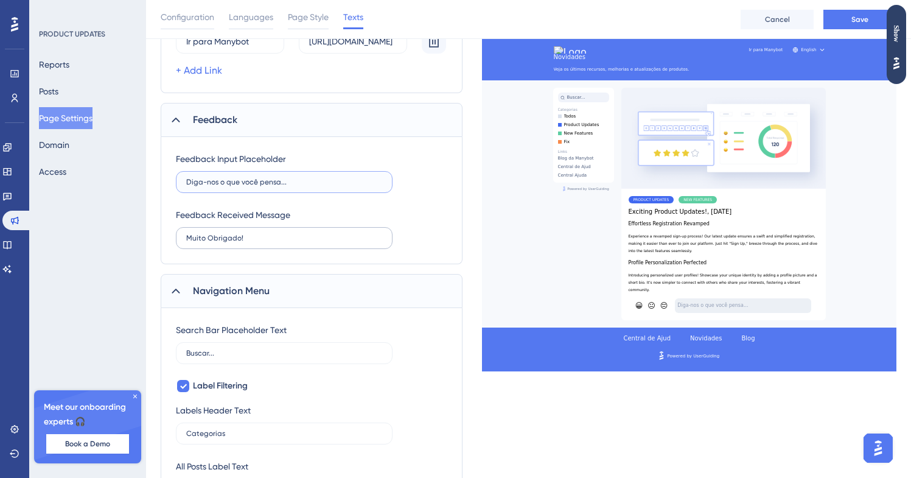
scroll to position [362, 0]
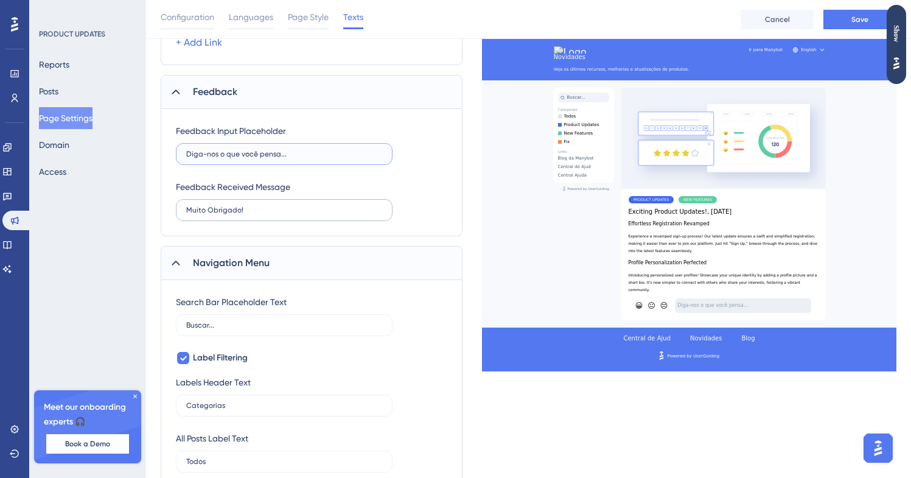
type input "Diga-nos o que você pensa..."
click at [265, 212] on input "Muito Obrigado!" at bounding box center [284, 210] width 196 height 9
click at [251, 208] on input "Muito Obrigado!" at bounding box center [284, 210] width 196 height 9
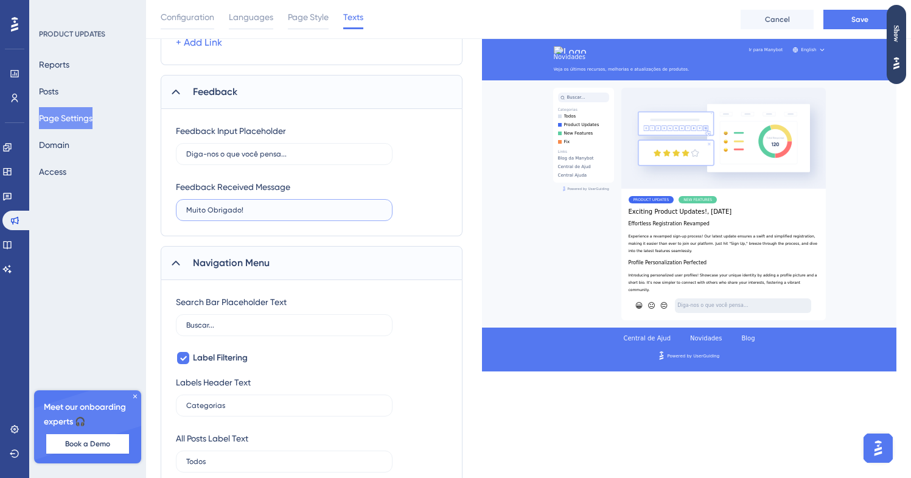
click at [251, 208] on input "Muito Obrigado!" at bounding box center [284, 210] width 196 height 9
click at [228, 207] on input "Muito Obrigado!" at bounding box center [284, 210] width 196 height 9
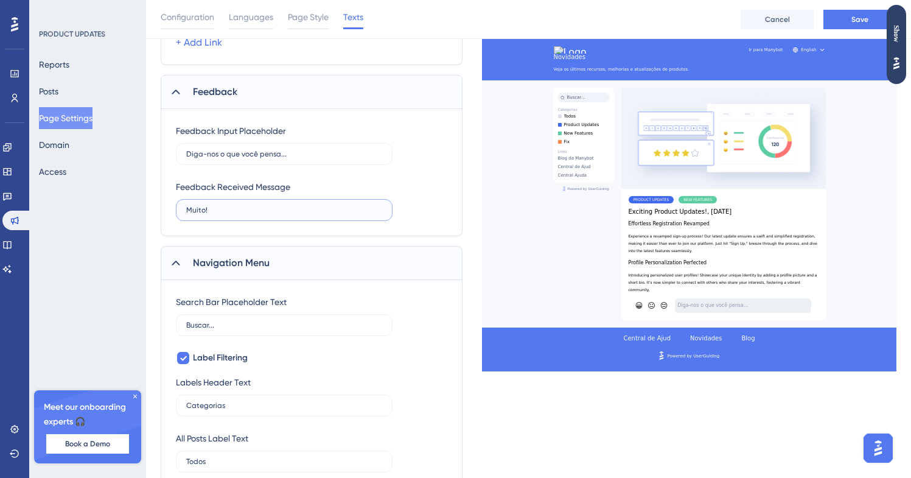
paste input "Obrigado"
click at [256, 218] on label "Obrigado!" at bounding box center [284, 210] width 217 height 22
click at [256, 214] on input "Obrigado!" at bounding box center [284, 210] width 196 height 9
click at [255, 209] on input "Obrigado!" at bounding box center [284, 210] width 196 height 9
type input "Muito Obrigado!"
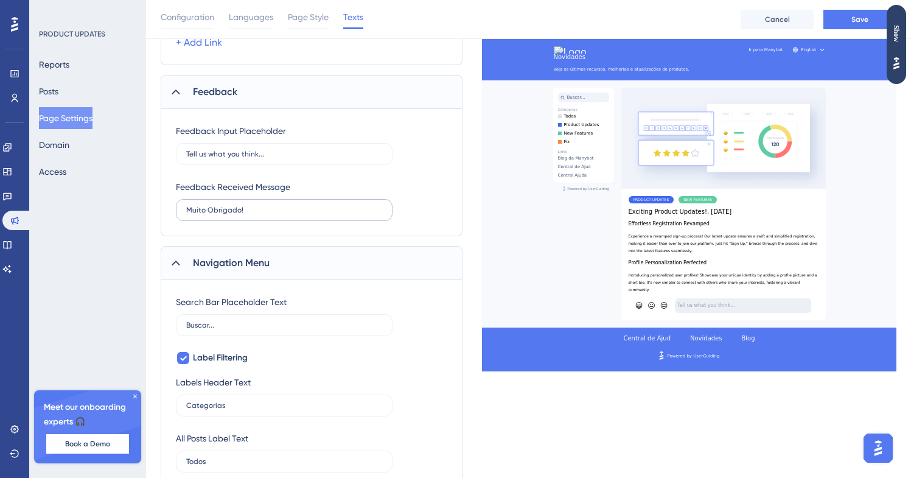
click at [256, 199] on label "Muito Obrigado!" at bounding box center [284, 210] width 217 height 22
click at [256, 206] on input "Muito Obrigado!" at bounding box center [284, 210] width 196 height 9
click at [265, 164] on div "Feedback Input Placeholder Tell us what you think... Feedback Received Message …" at bounding box center [312, 172] width 272 height 97
click at [268, 158] on label "Tell us what you think..." at bounding box center [284, 154] width 217 height 22
click at [268, 158] on input "Tell us what you think..." at bounding box center [284, 154] width 196 height 9
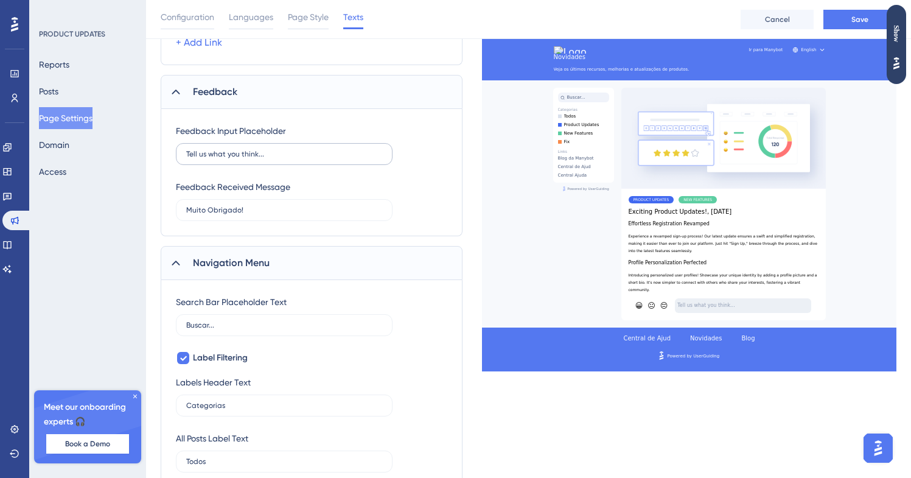
click at [268, 158] on label "Tell us what you think..." at bounding box center [284, 154] width 217 height 22
click at [268, 158] on input "Tell us what you think..." at bounding box center [284, 154] width 196 height 9
click at [268, 158] on label "Tell us what you think..." at bounding box center [284, 154] width 217 height 22
click at [268, 158] on input "Tell us what you think..." at bounding box center [284, 154] width 196 height 9
click at [290, 146] on label "Tell us what you think..." at bounding box center [284, 154] width 217 height 22
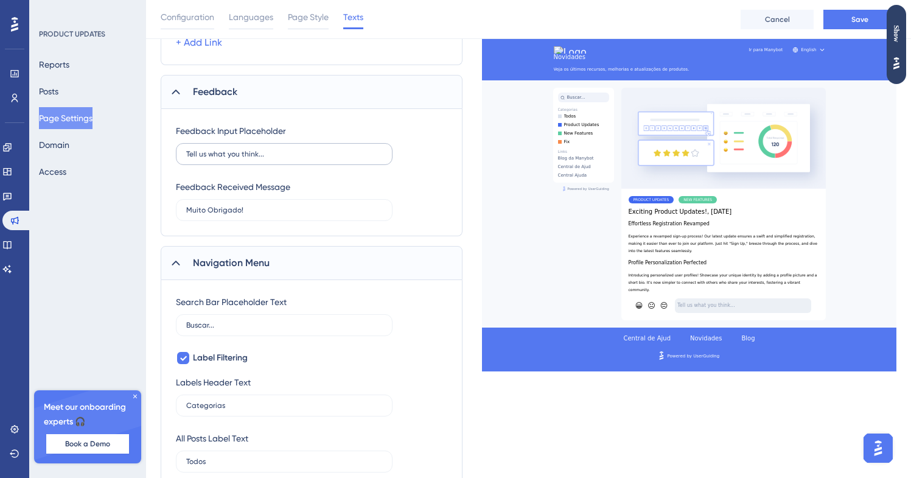
click at [290, 150] on input "Tell us what you think..." at bounding box center [284, 154] width 196 height 9
paste input "Diga-nos o que você pensa"
type input "Diga-nos o que você pensa..."
click at [264, 210] on input "Muito Obrigado!" at bounding box center [284, 210] width 196 height 9
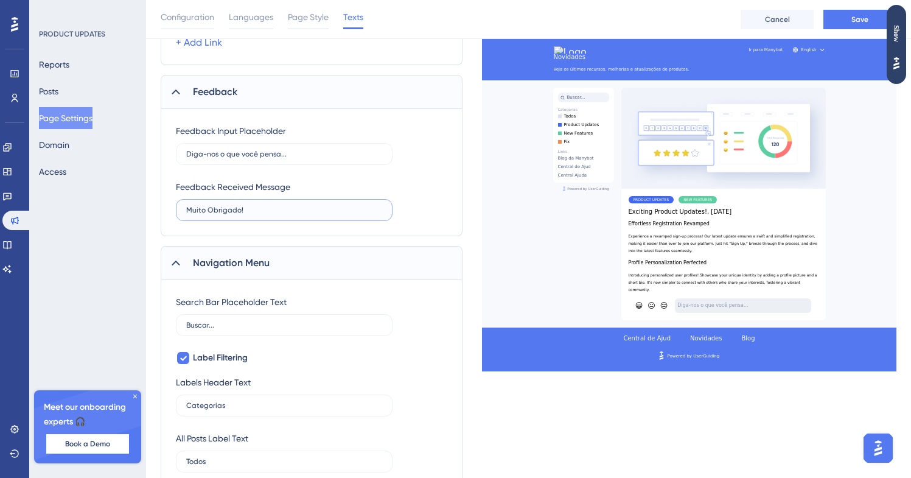
click at [264, 210] on input "Muito Obrigado!" at bounding box center [284, 210] width 196 height 9
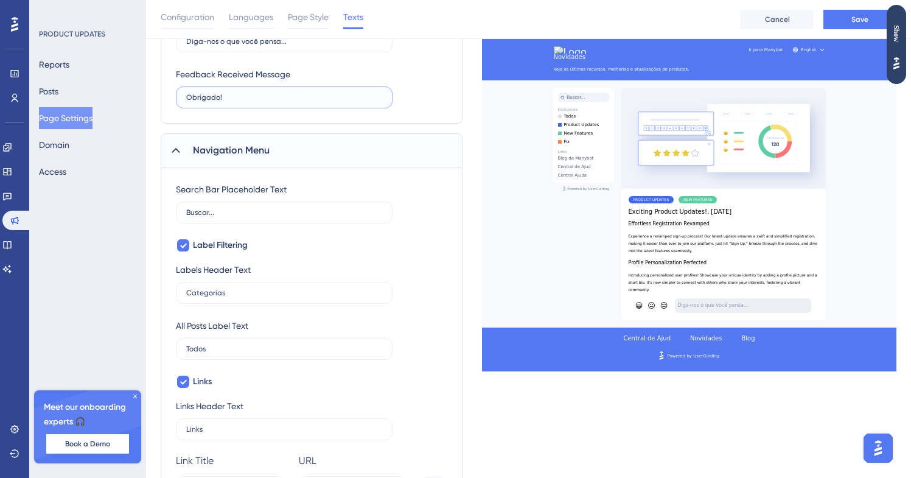
scroll to position [399, 0]
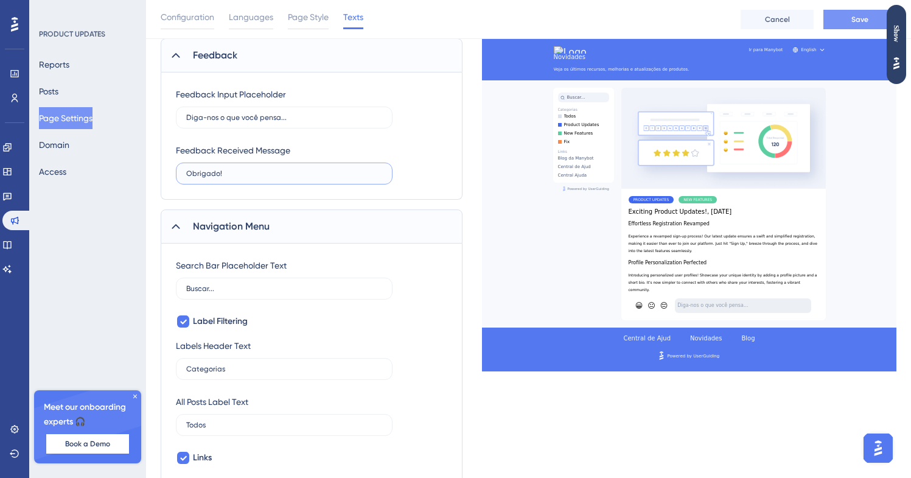
type input "Obrigado!"
click at [858, 21] on span "Save" at bounding box center [860, 20] width 17 height 10
